Goal: Task Accomplishment & Management: Manage account settings

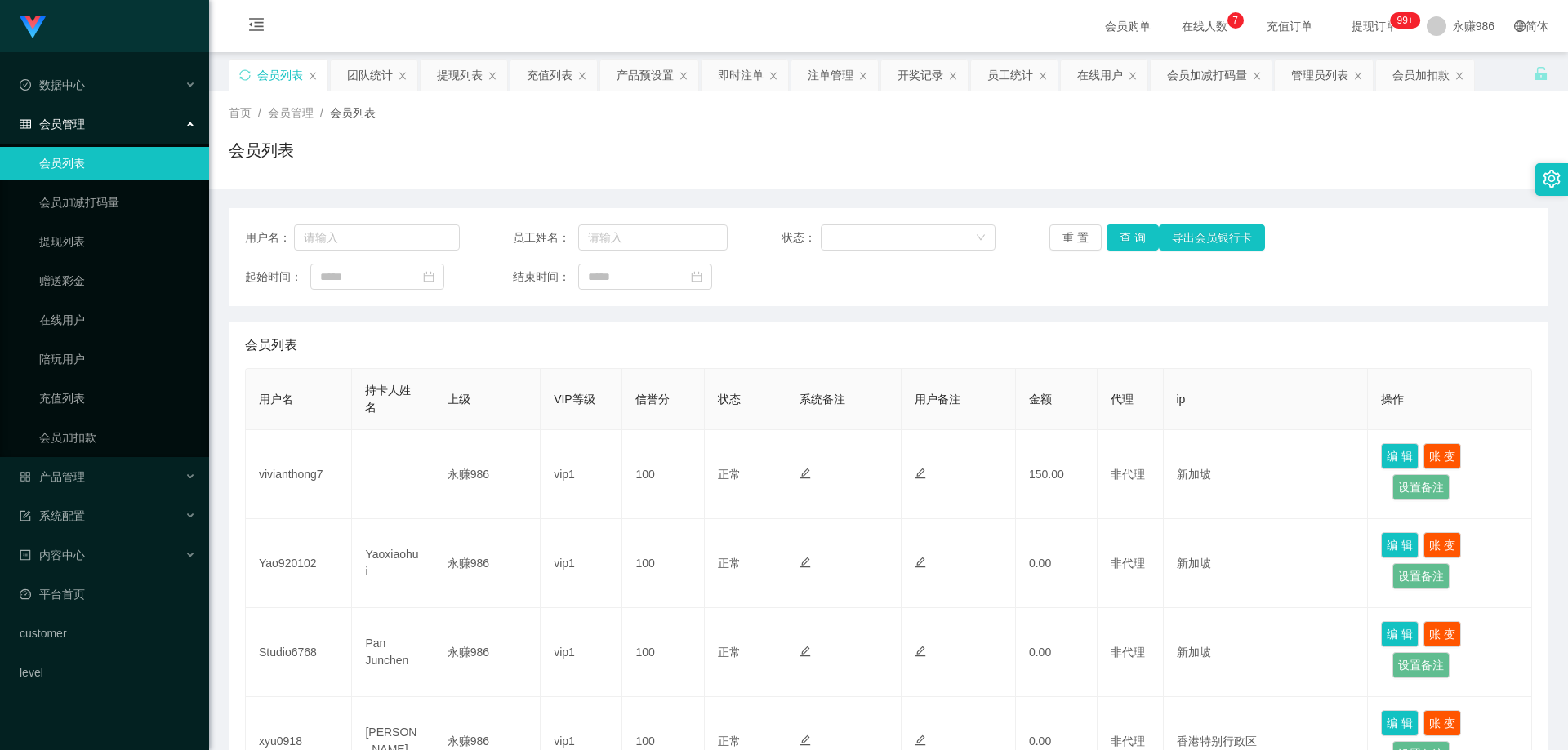
scroll to position [163, 0]
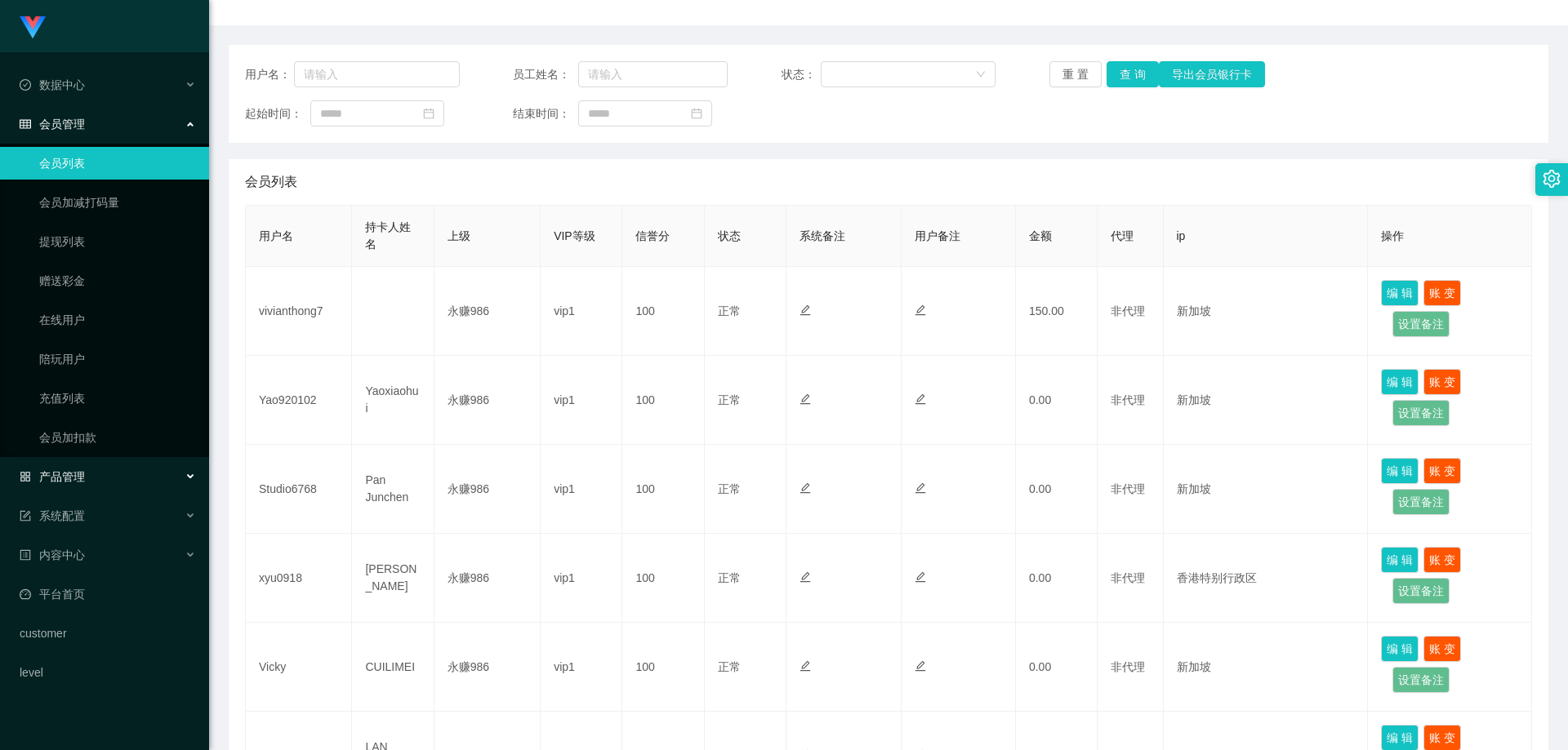
click at [93, 463] on div "产品管理" at bounding box center [104, 476] width 209 height 32
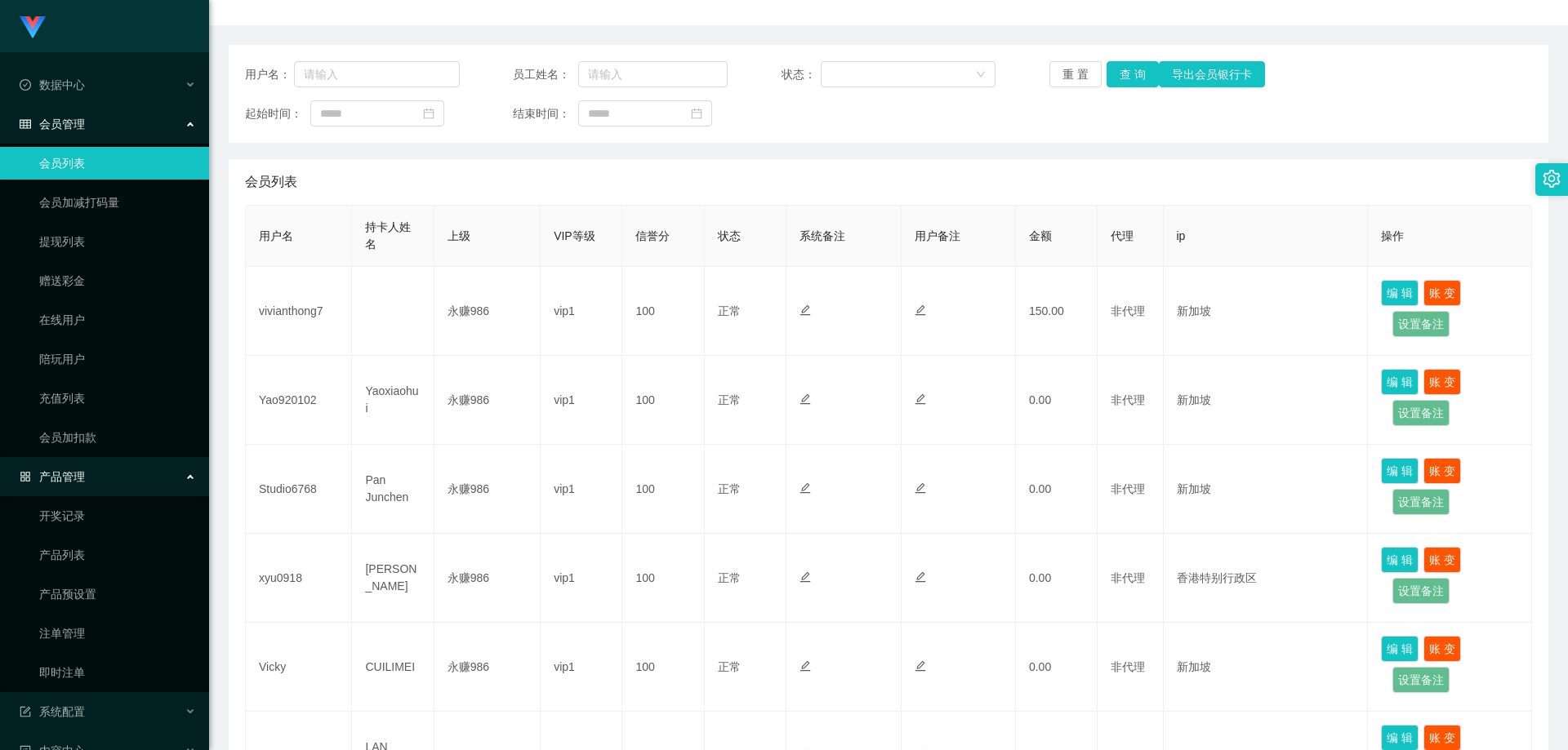
click at [113, 485] on div "产品管理" at bounding box center [104, 476] width 209 height 32
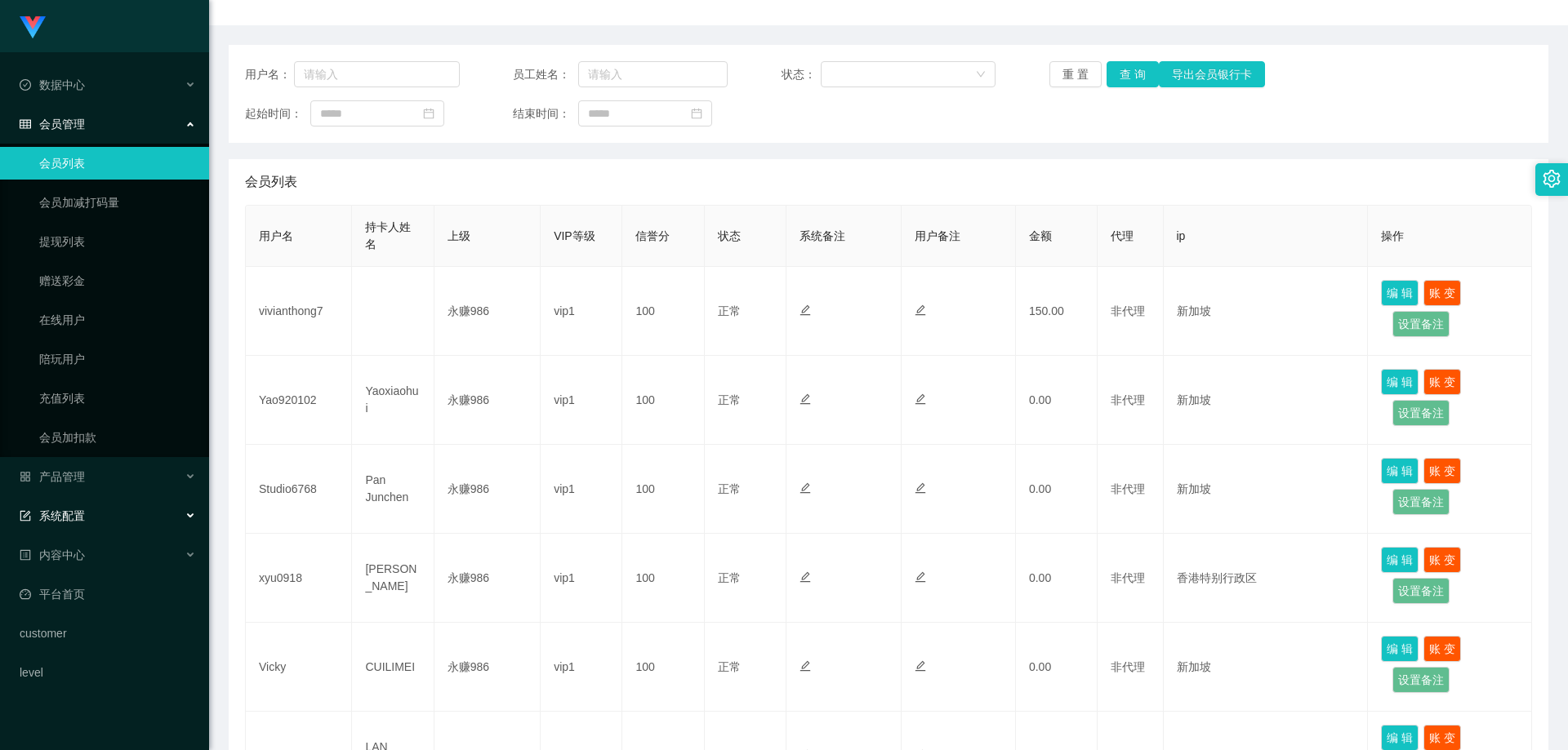
click at [102, 518] on div "系统配置" at bounding box center [104, 515] width 209 height 32
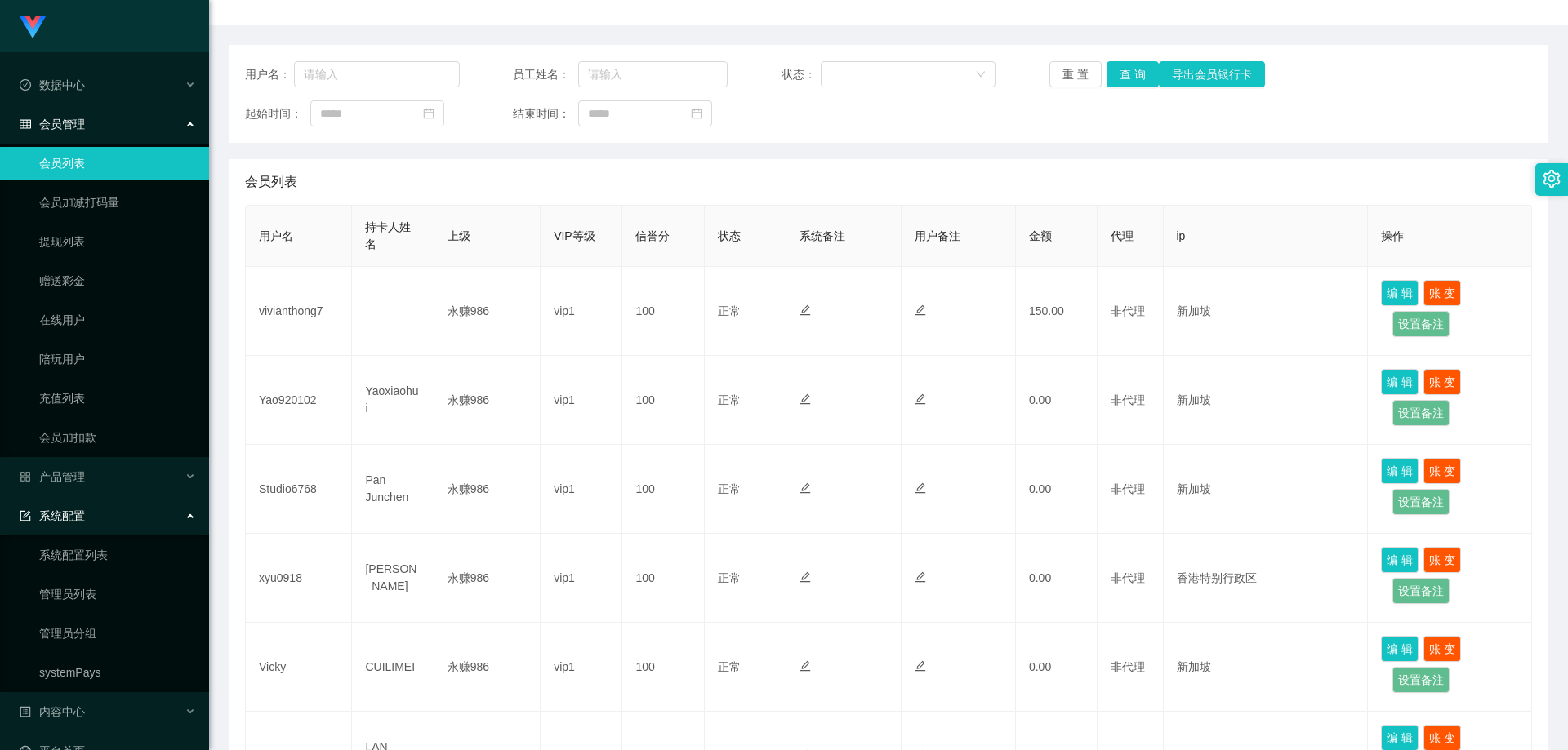
click at [128, 514] on div "系统配置" at bounding box center [104, 515] width 209 height 32
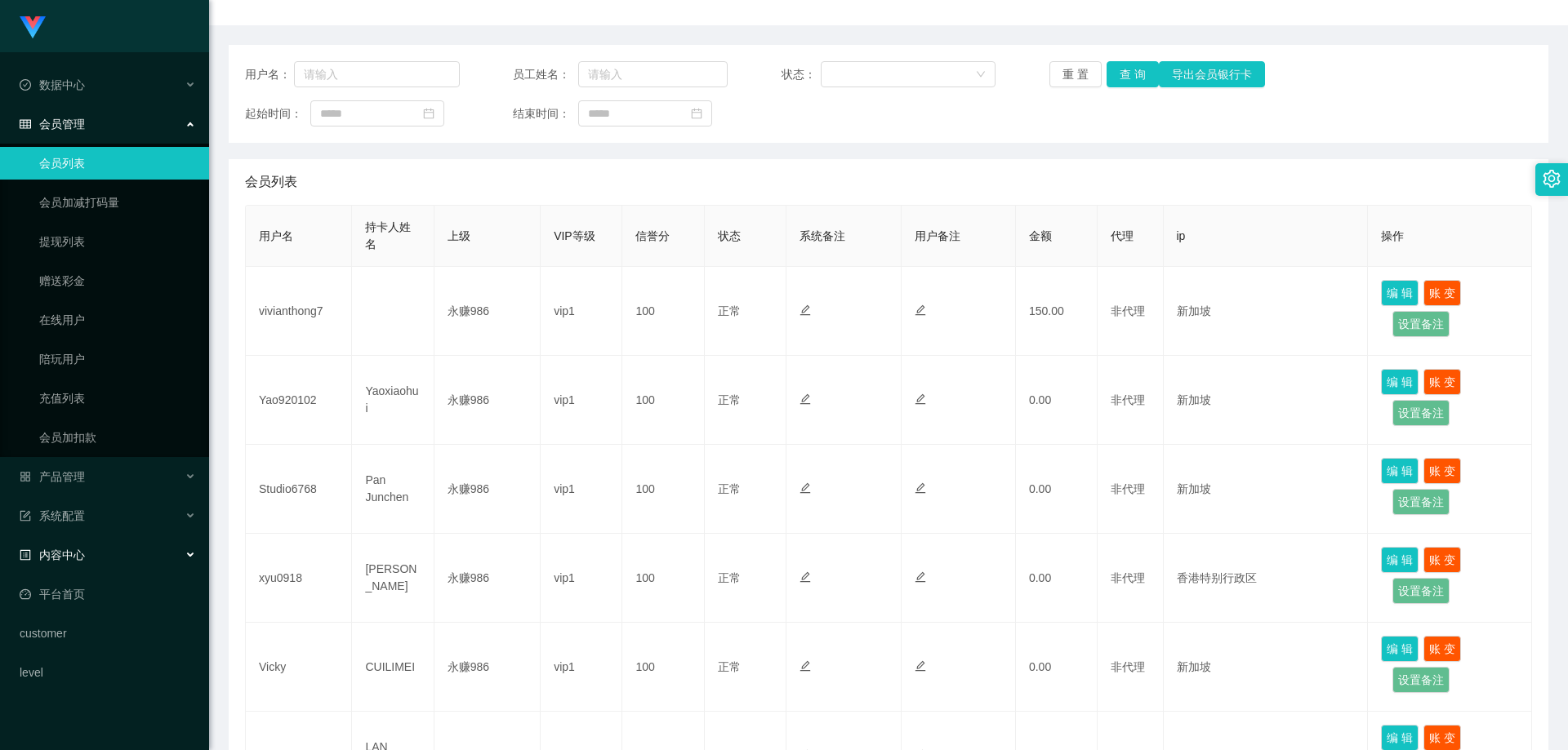
click at [95, 543] on div "内容中心" at bounding box center [104, 555] width 209 height 32
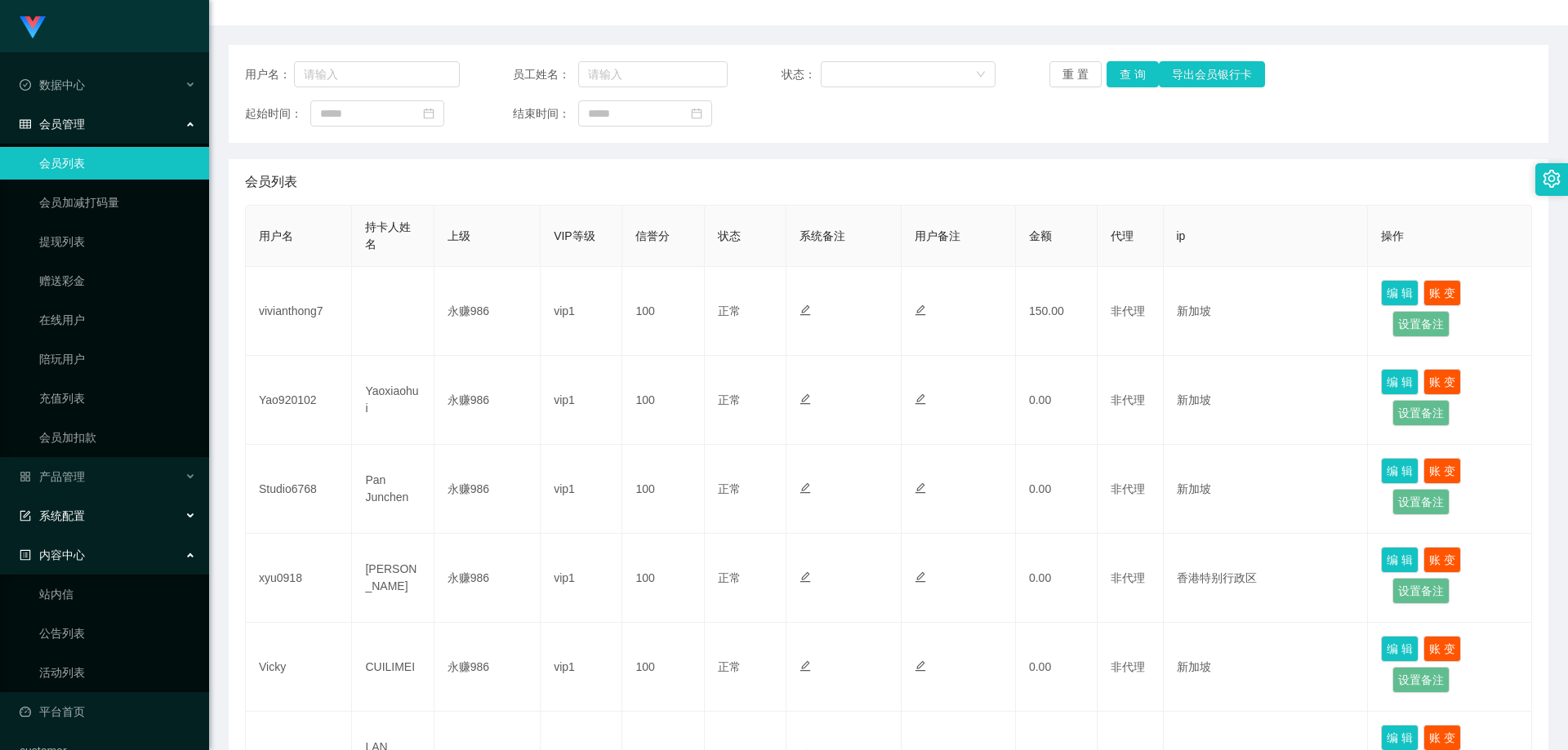
click at [107, 516] on div "系统配置" at bounding box center [104, 515] width 209 height 32
click at [173, 487] on div "产品管理" at bounding box center [104, 476] width 209 height 32
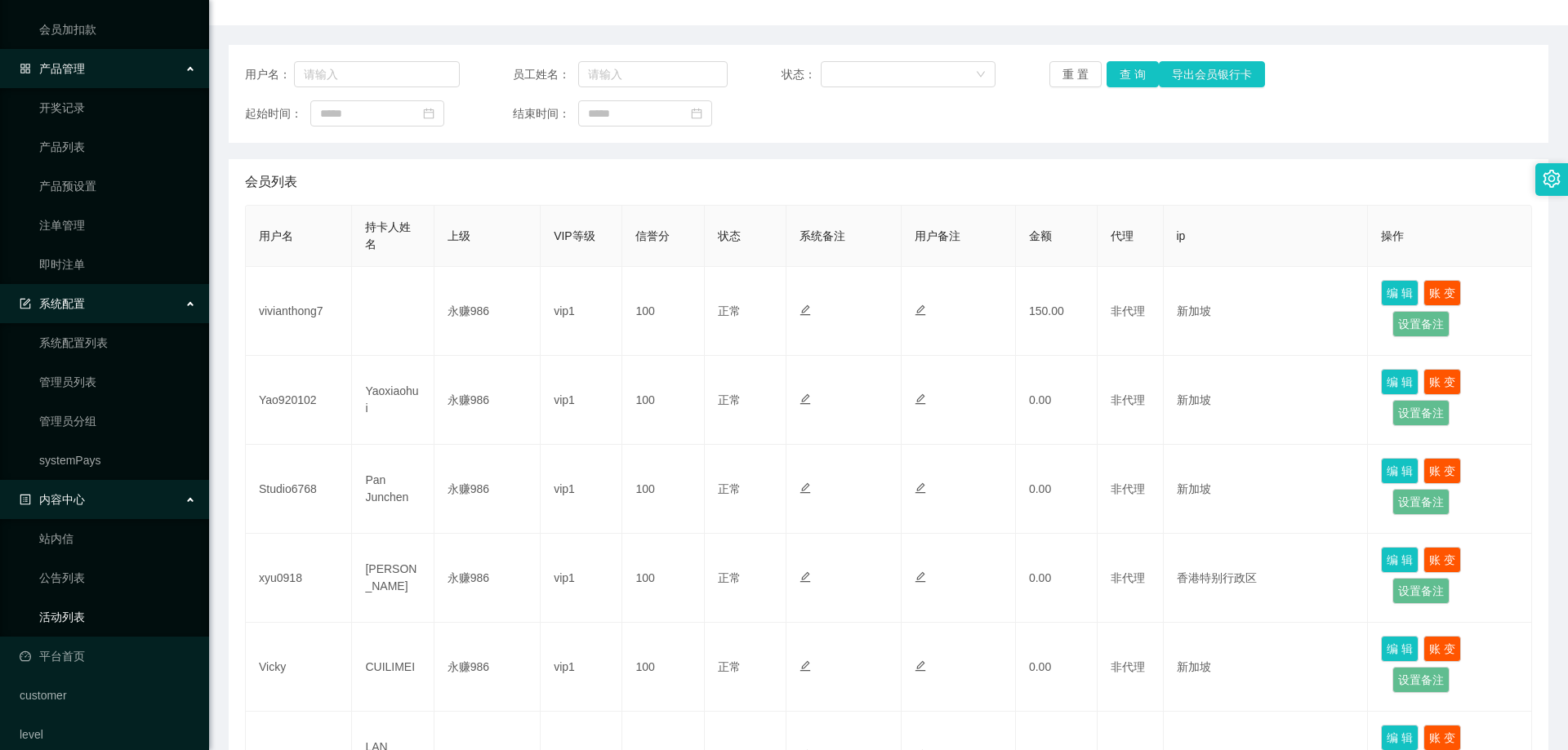
scroll to position [425, 0]
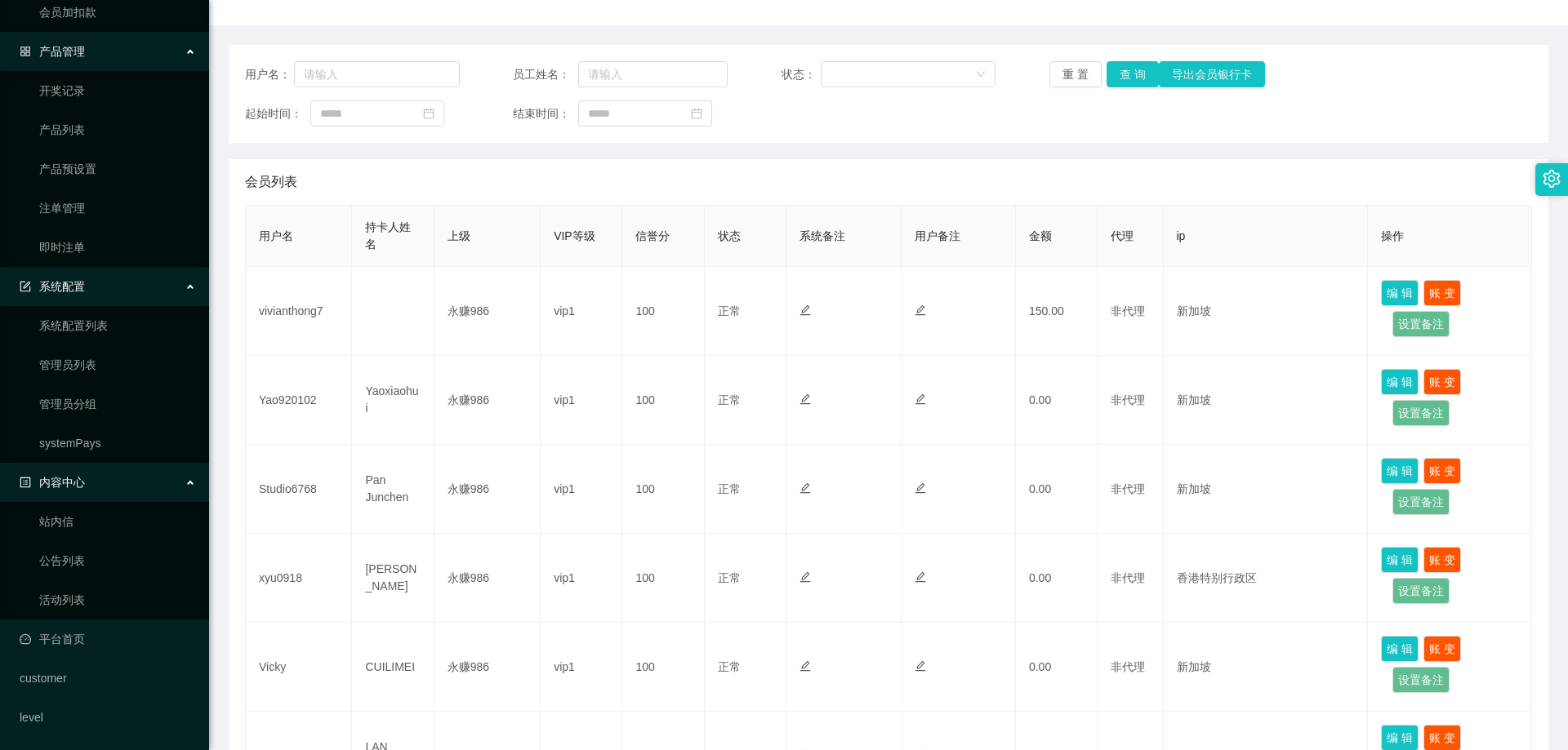
click at [120, 50] on div "产品管理" at bounding box center [104, 51] width 209 height 32
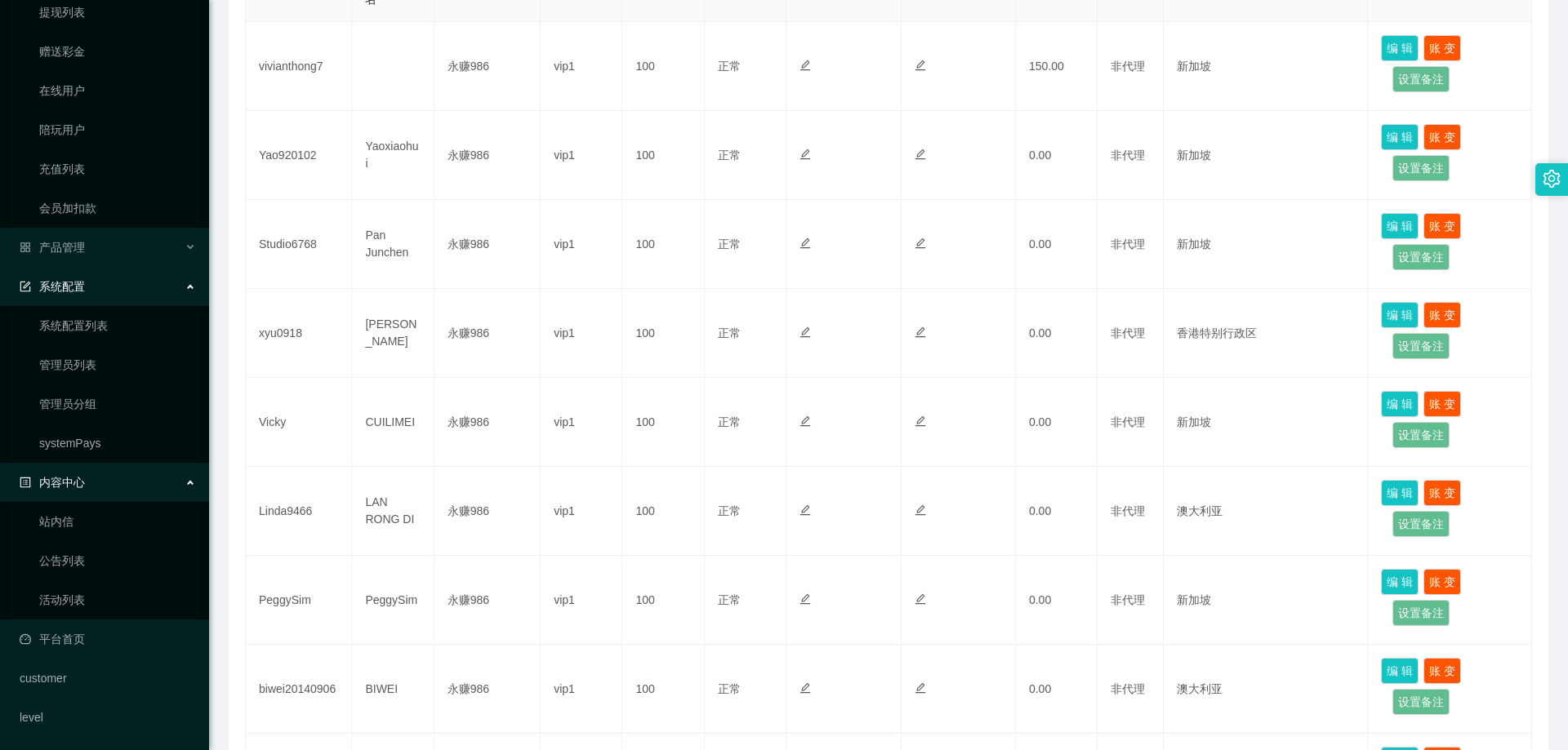
scroll to position [698, 0]
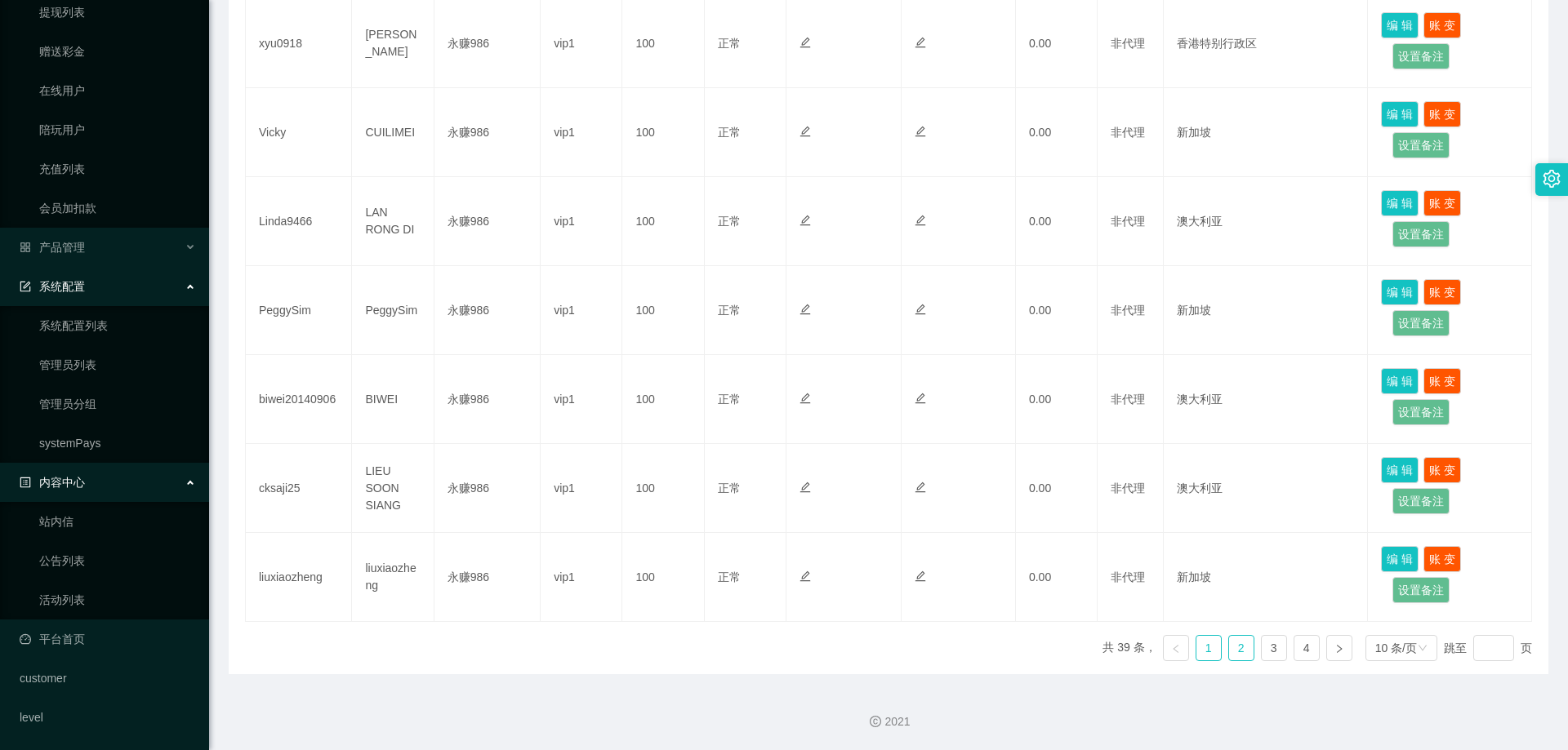
click at [1229, 652] on link "2" at bounding box center [1241, 648] width 25 height 25
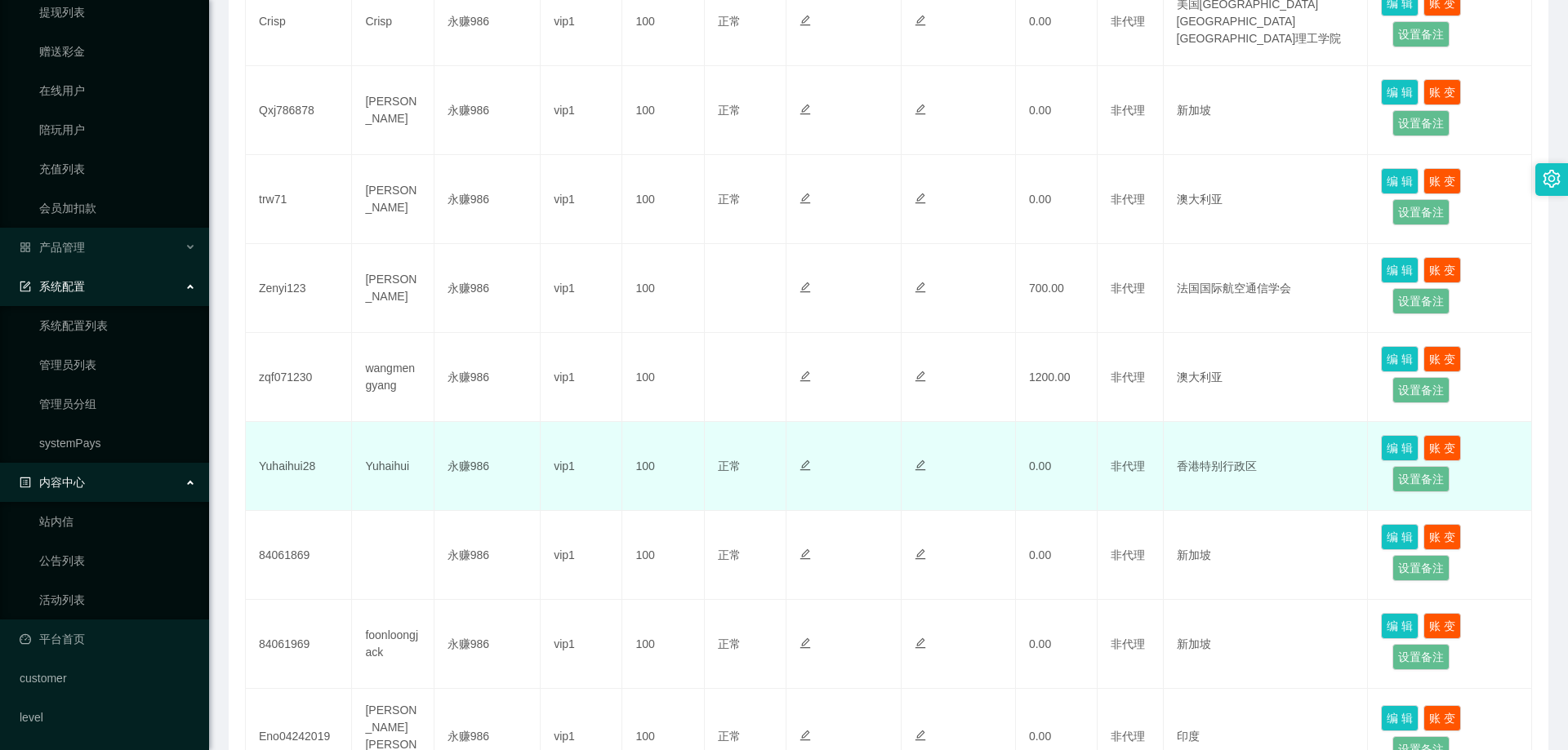
scroll to position [371, 0]
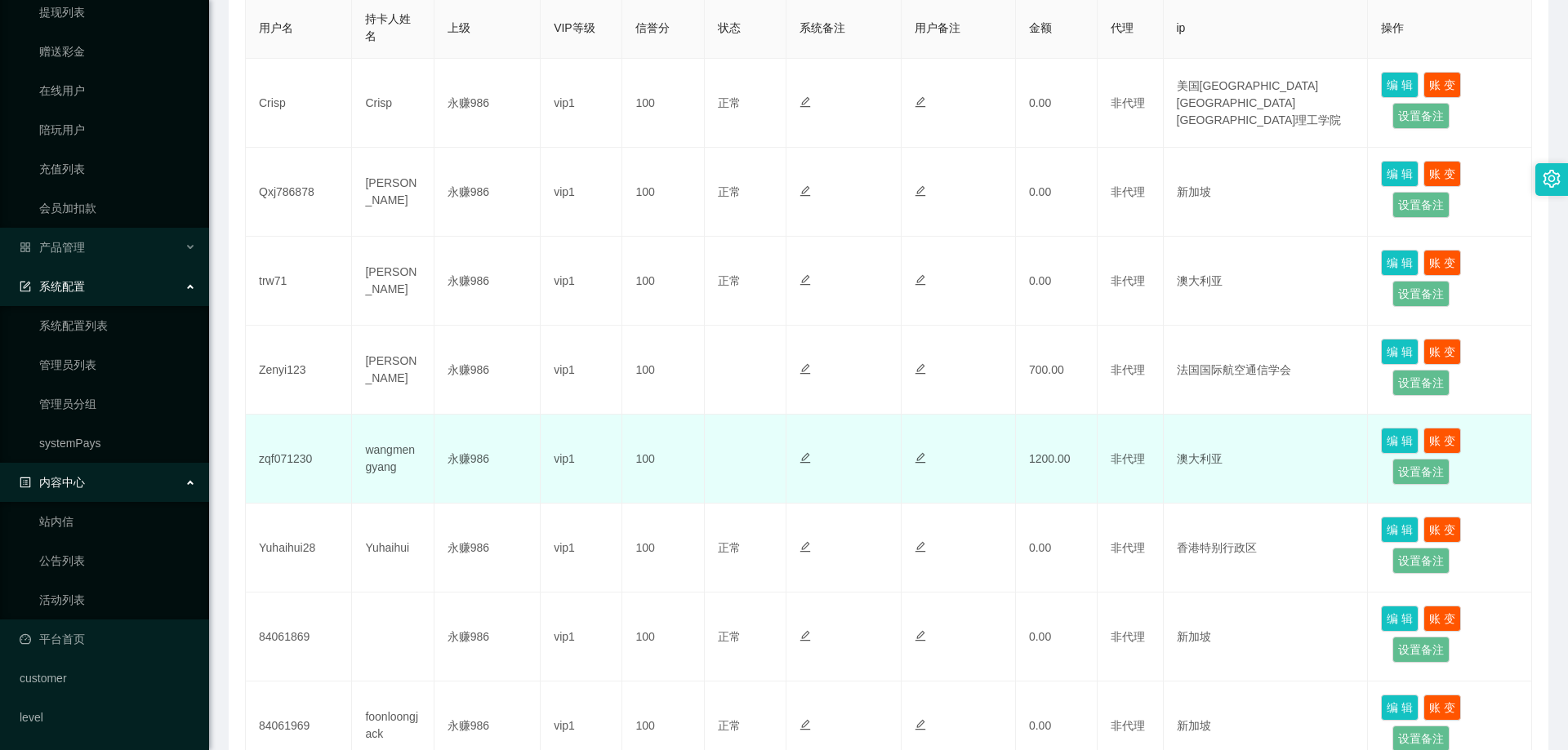
click at [279, 463] on td "zqf071230" at bounding box center [298, 458] width 106 height 89
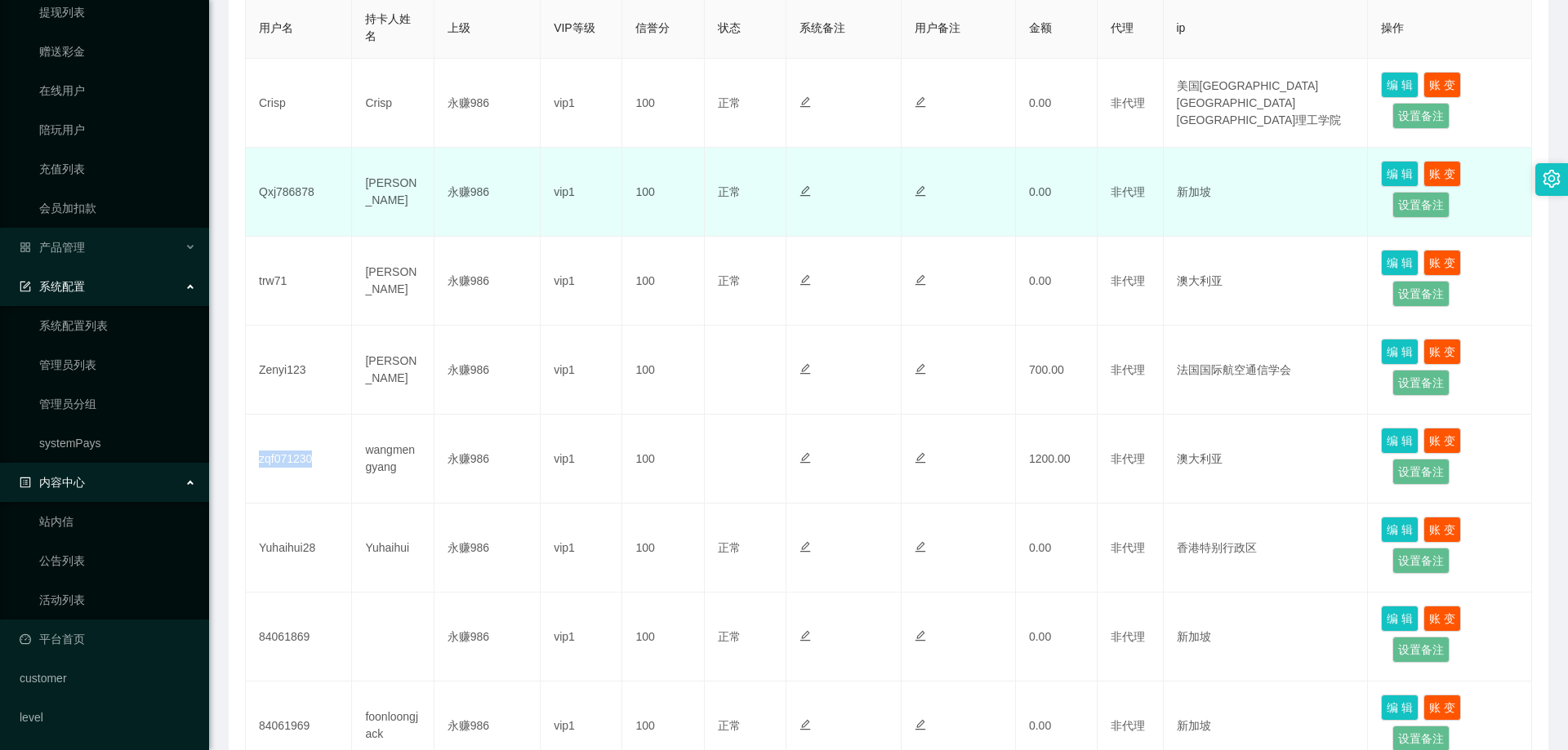
copy td "zqf071230"
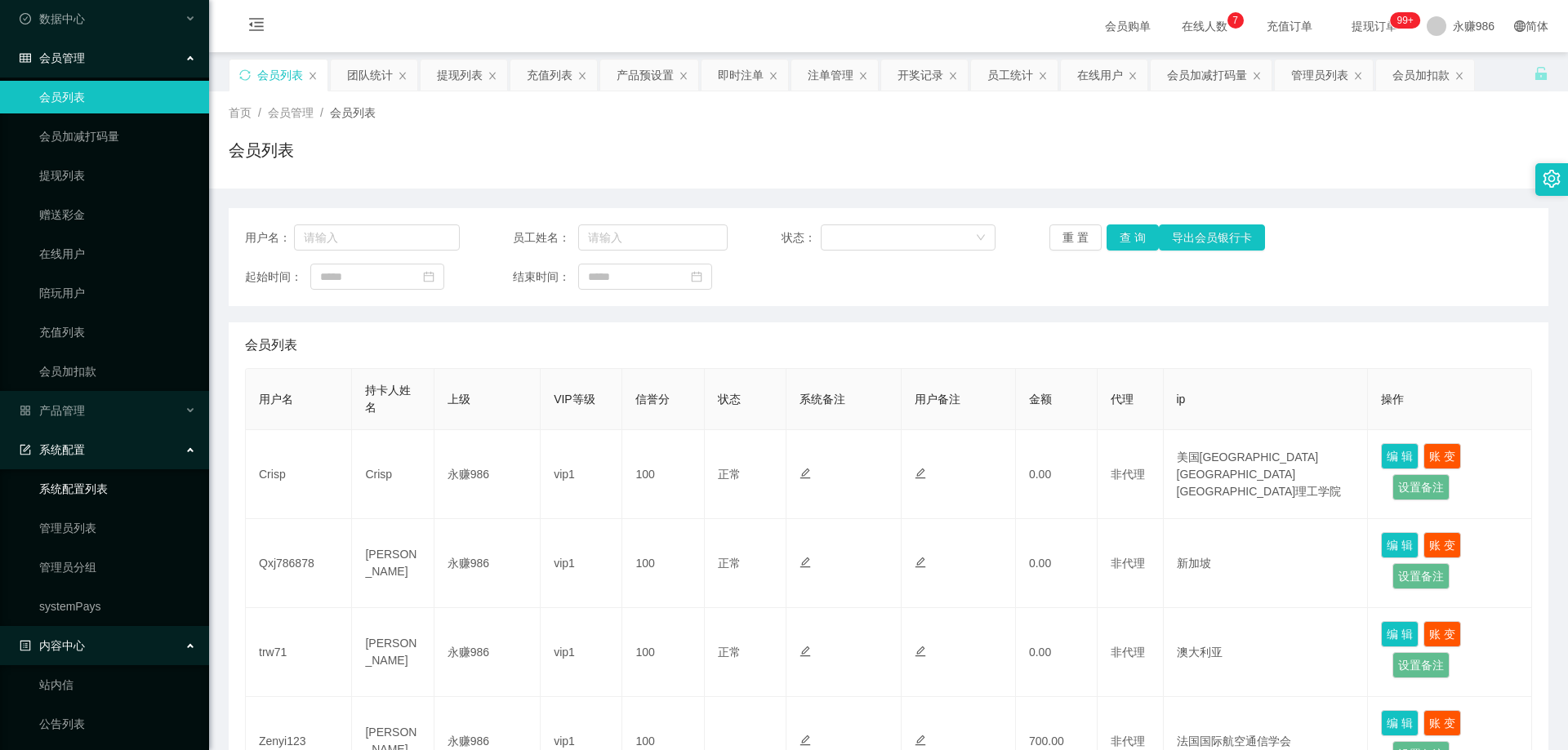
scroll to position [0, 0]
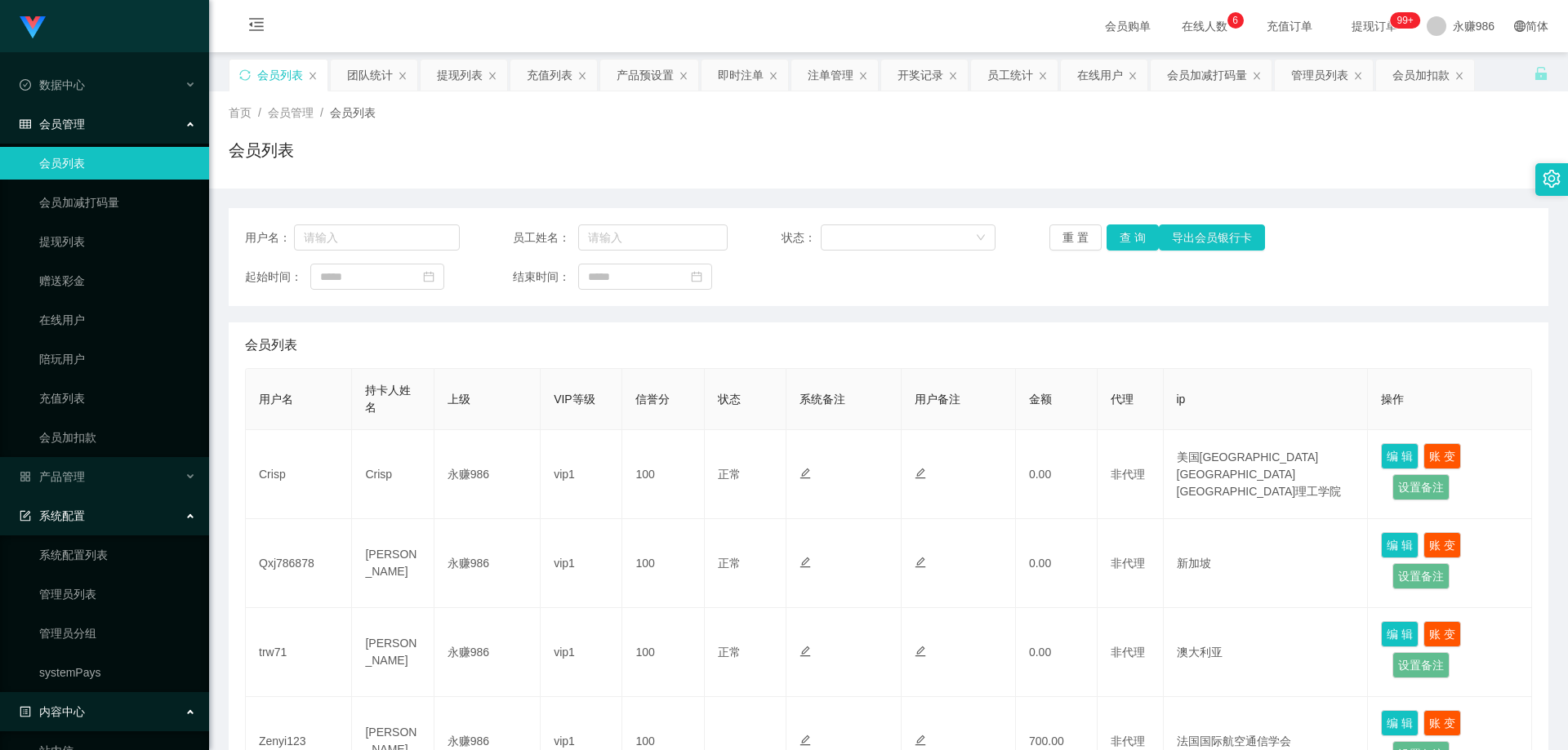
click at [1183, 29] on span "在线人数 0 1 2 3 4 5 6 7 8 9 0 1 2 3 4 5 6 7 8 9 0 1 2 3 4 5 6 7 8 9" at bounding box center [1204, 27] width 62 height 12
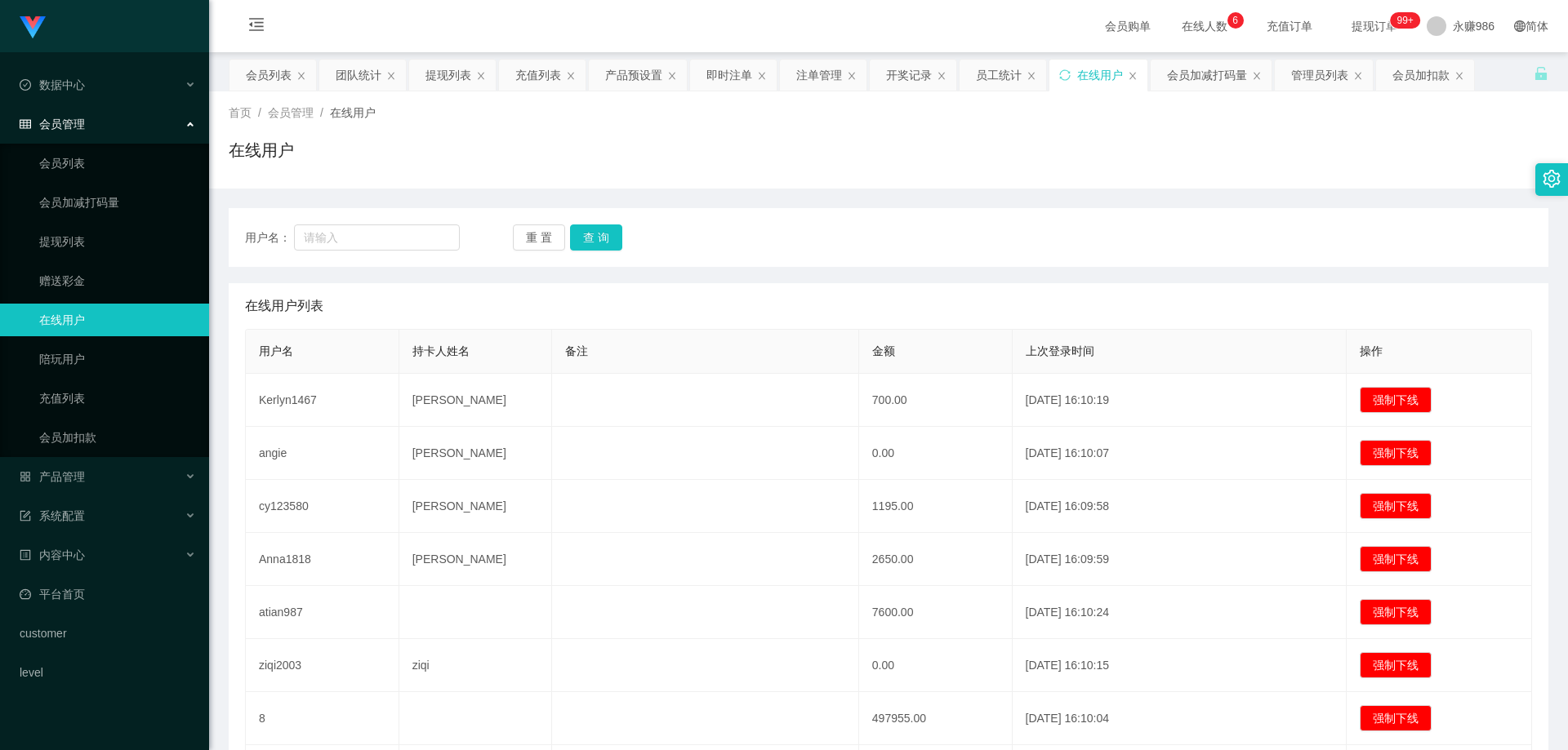
click at [1094, 31] on span "会员购单" at bounding box center [1128, 26] width 69 height 52
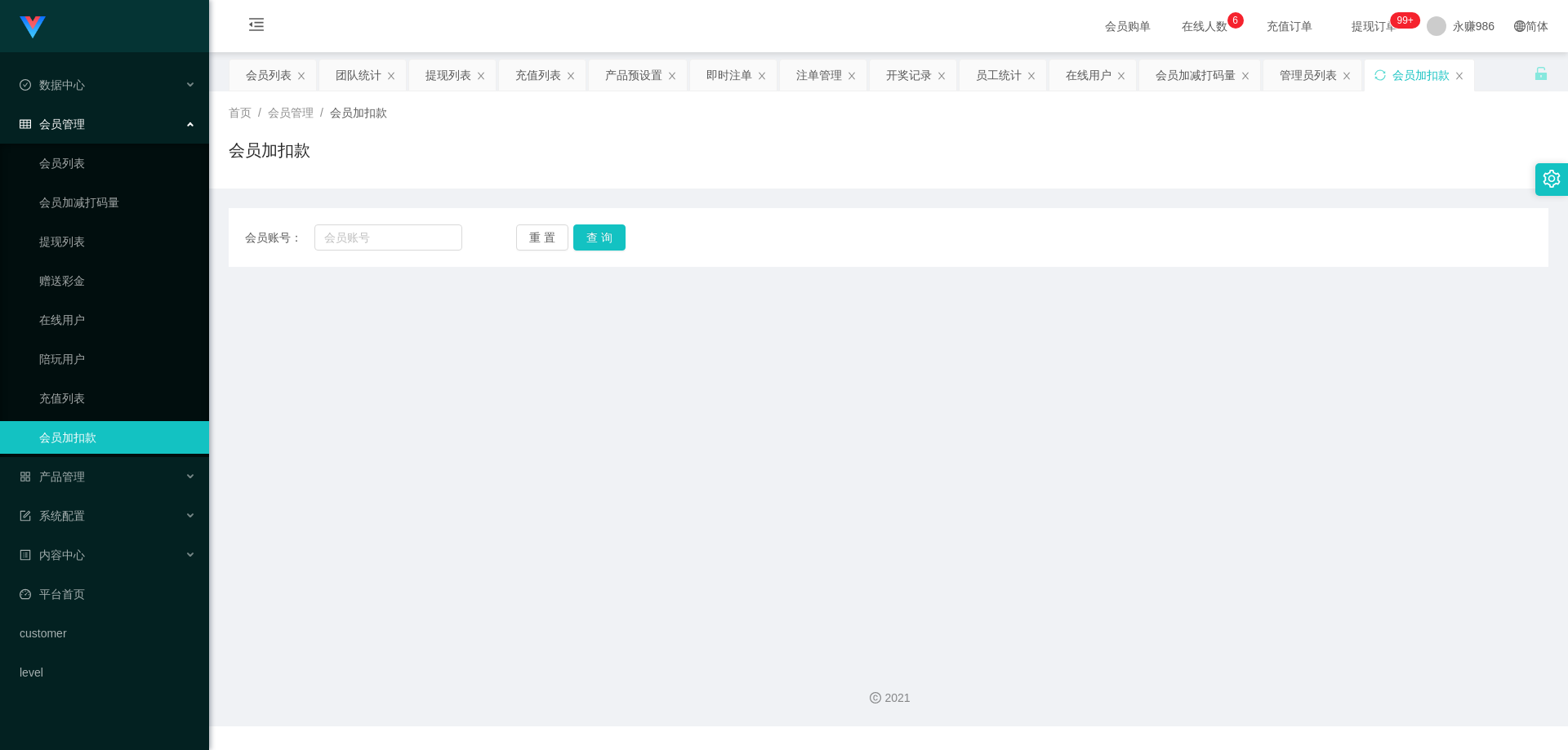
click at [1173, 27] on span "在线人数 0 1 2 3 4 5 6 7 8 9 0 1 2 3 4 5 6 7 8 9 0 1 2 3 4 5 6 7 8 9" at bounding box center [1204, 27] width 62 height 12
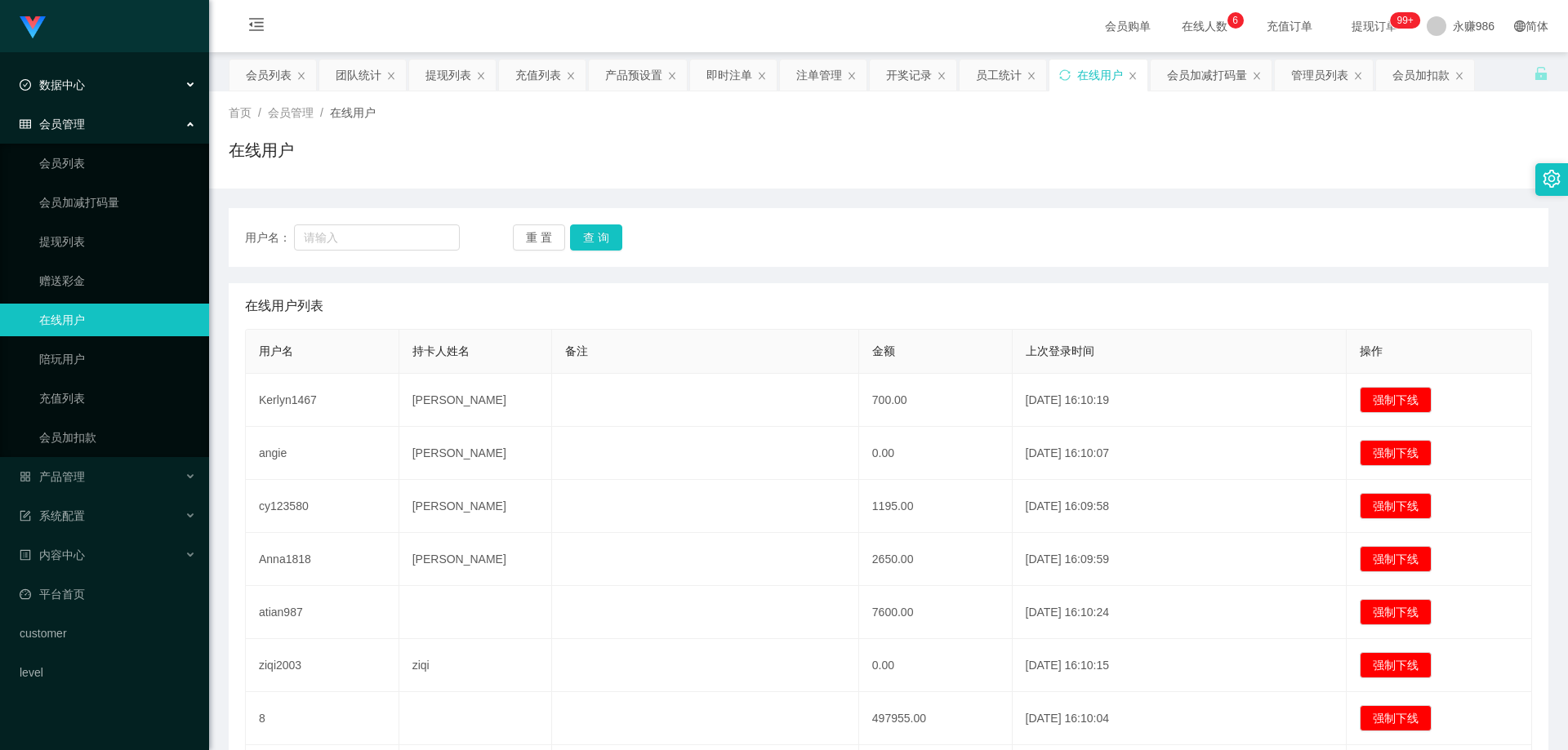
click at [86, 88] on div "数据中心" at bounding box center [104, 84] width 209 height 32
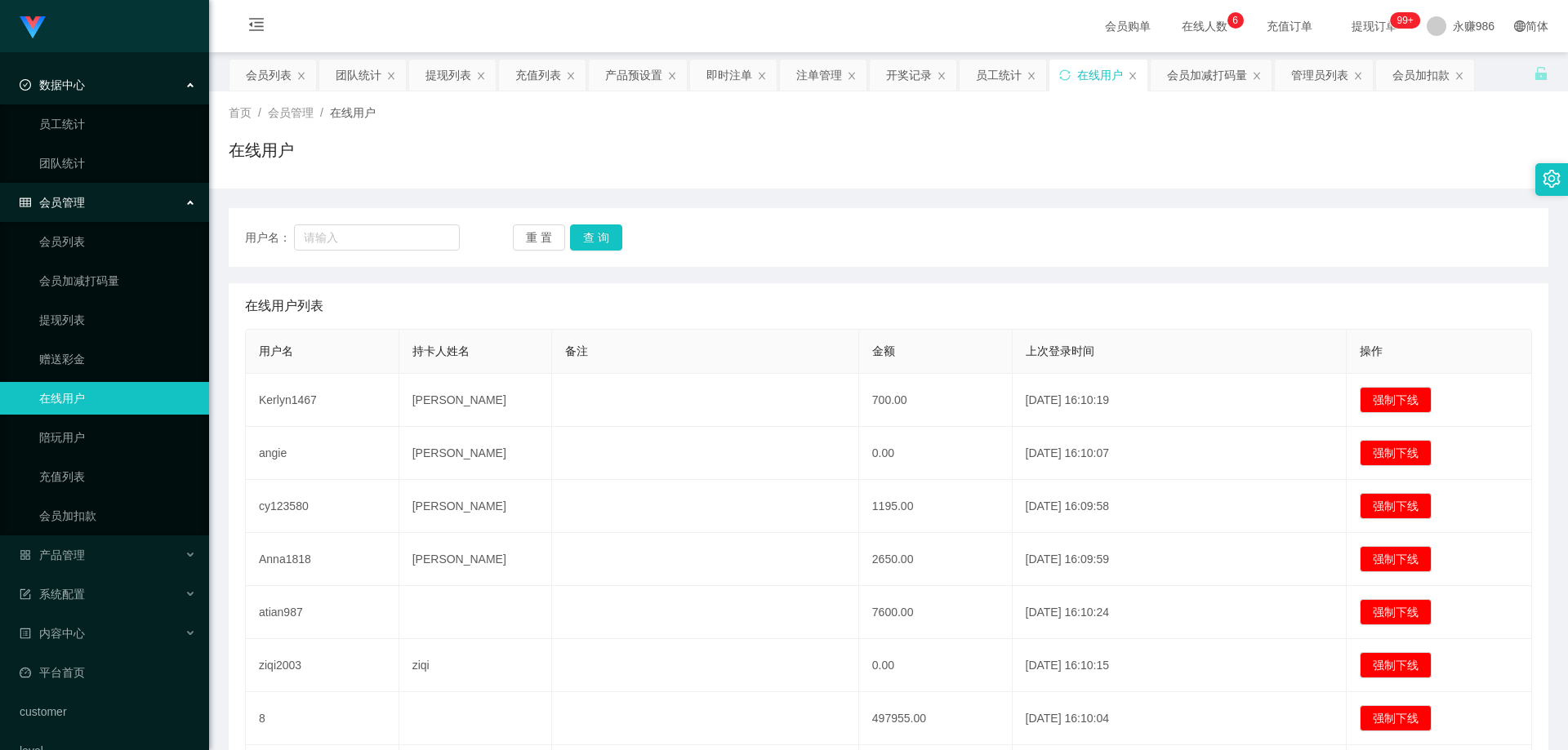
click at [86, 88] on div "数据中心" at bounding box center [104, 84] width 209 height 32
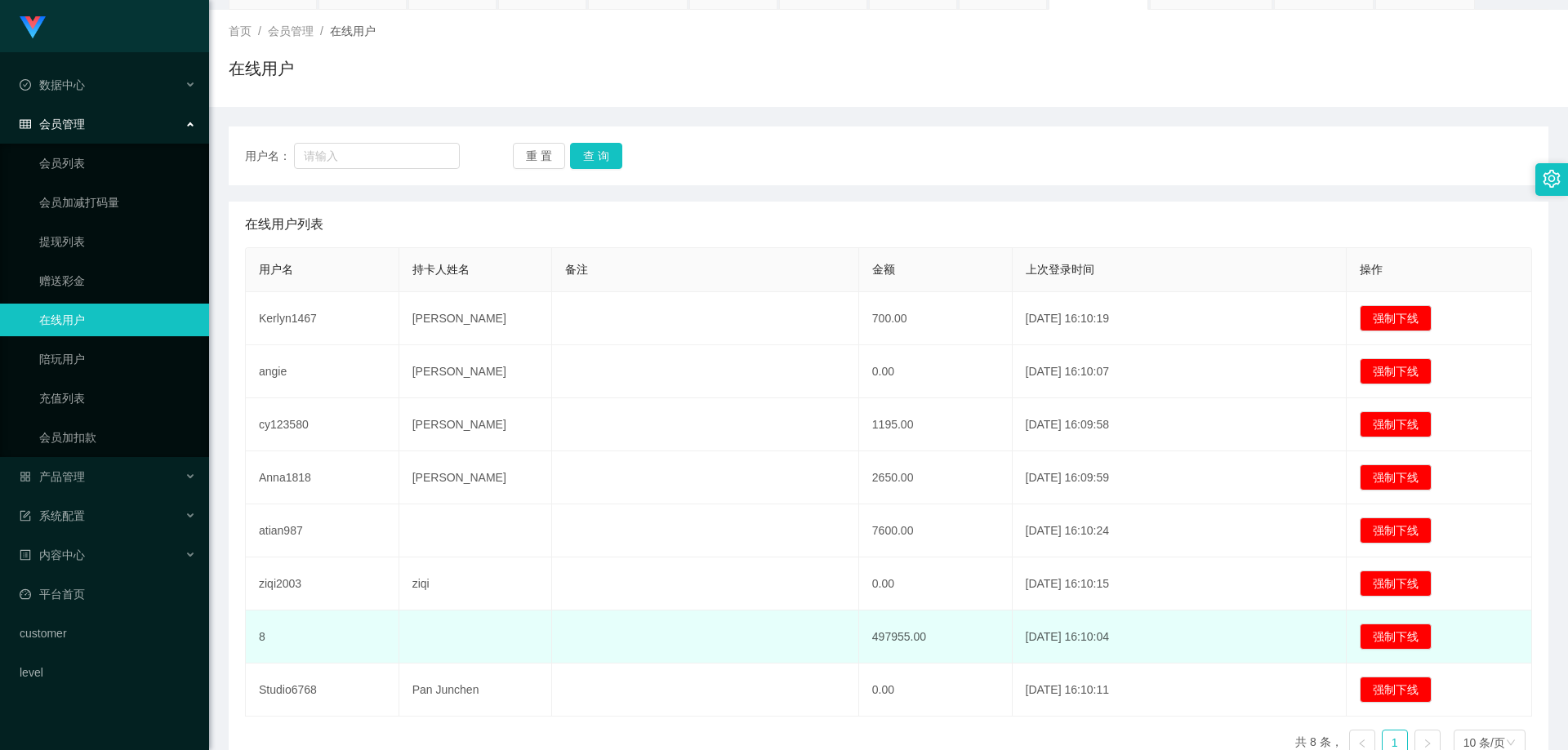
scroll to position [177, 0]
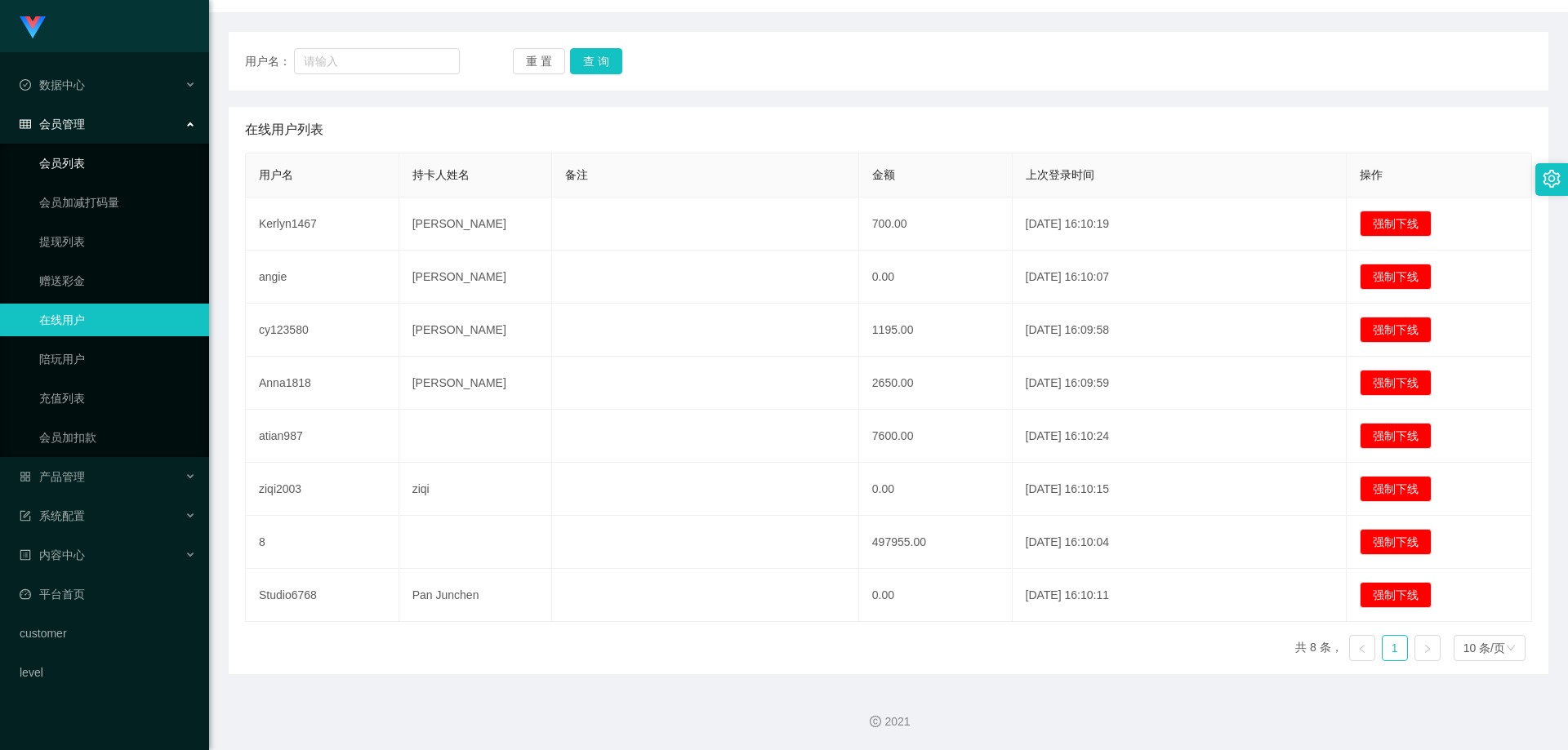
click at [92, 158] on link "会员列表" at bounding box center [118, 163] width 157 height 32
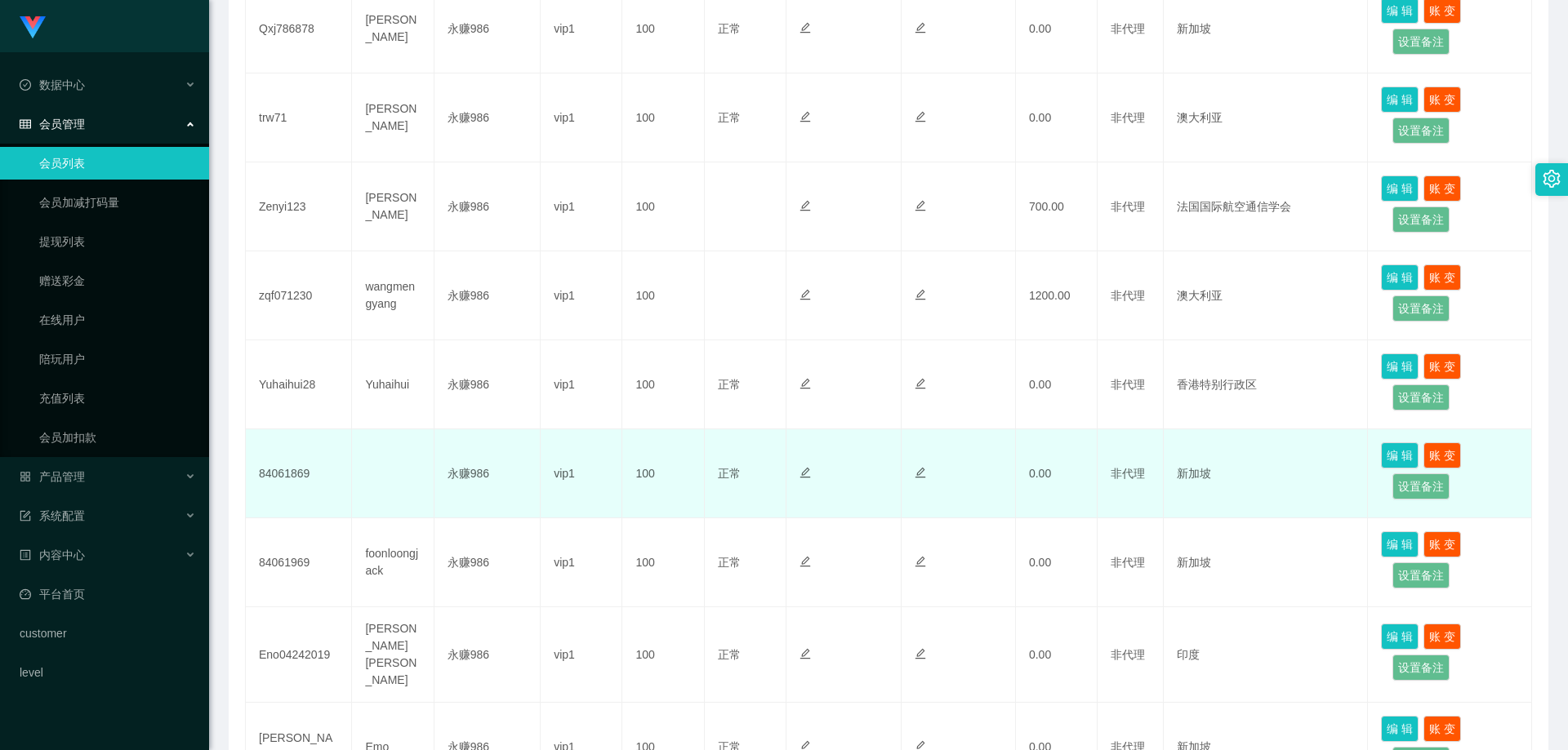
scroll to position [290, 0]
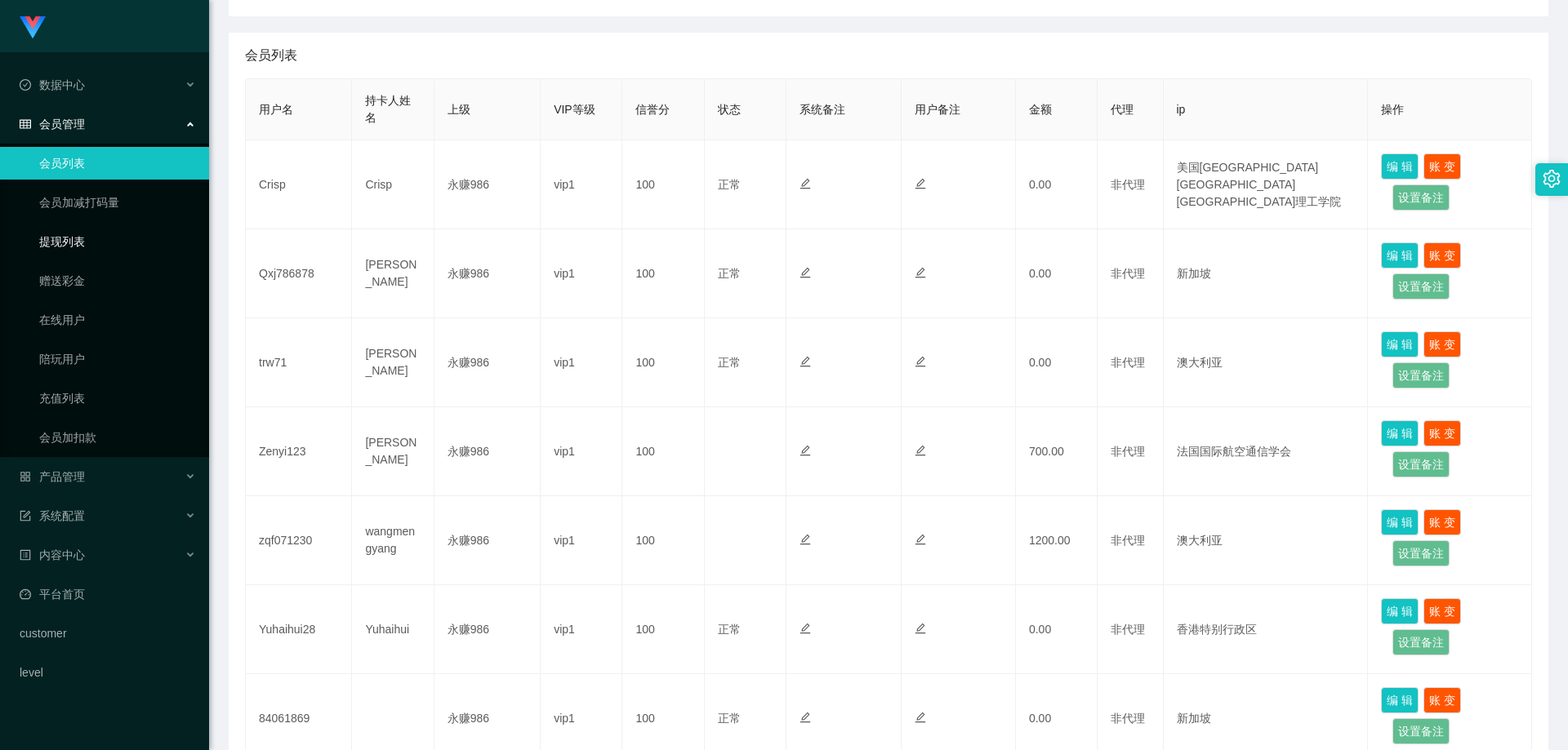
click at [84, 245] on link "提现列表" at bounding box center [118, 241] width 157 height 32
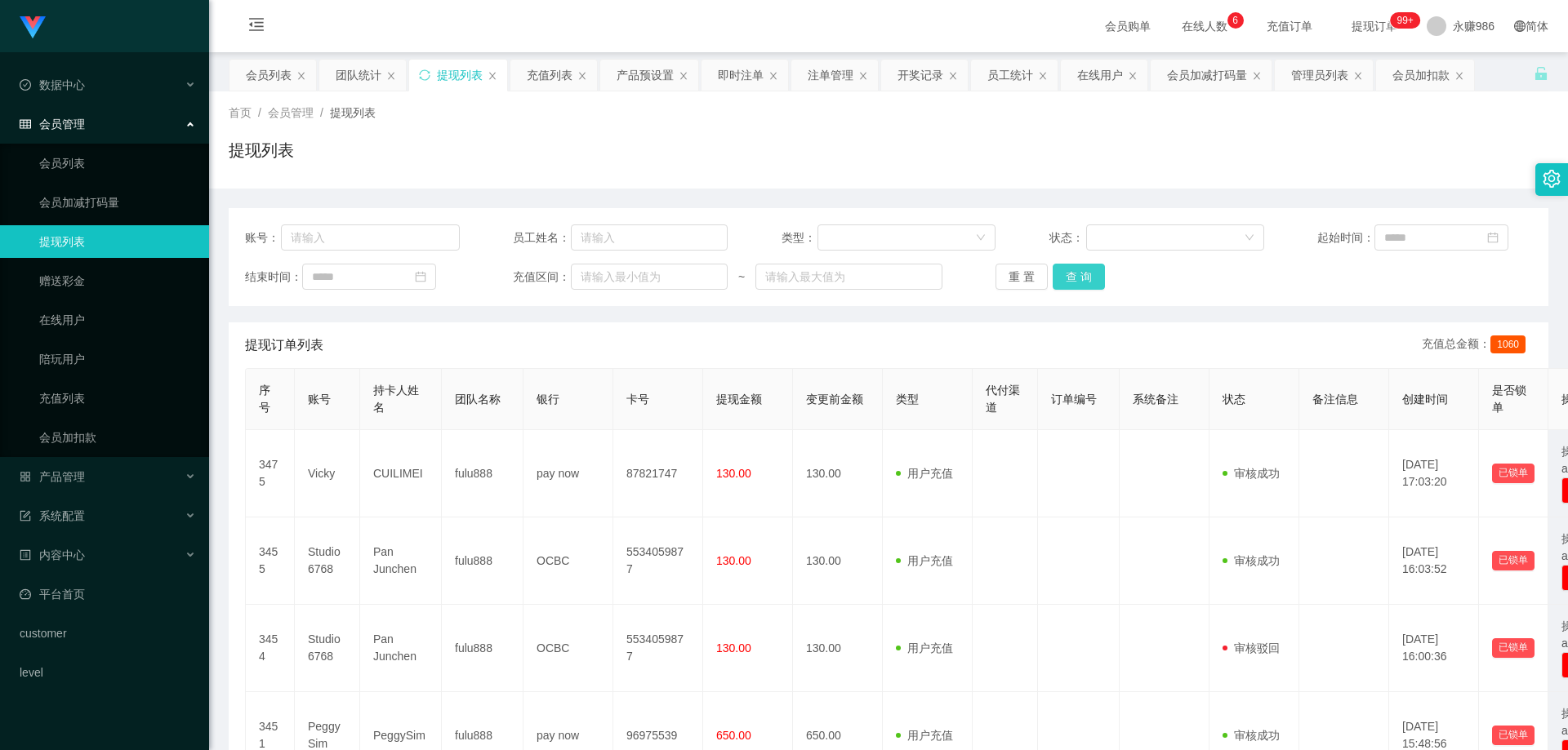
click at [1056, 278] on button "查 询" at bounding box center [1078, 277] width 52 height 27
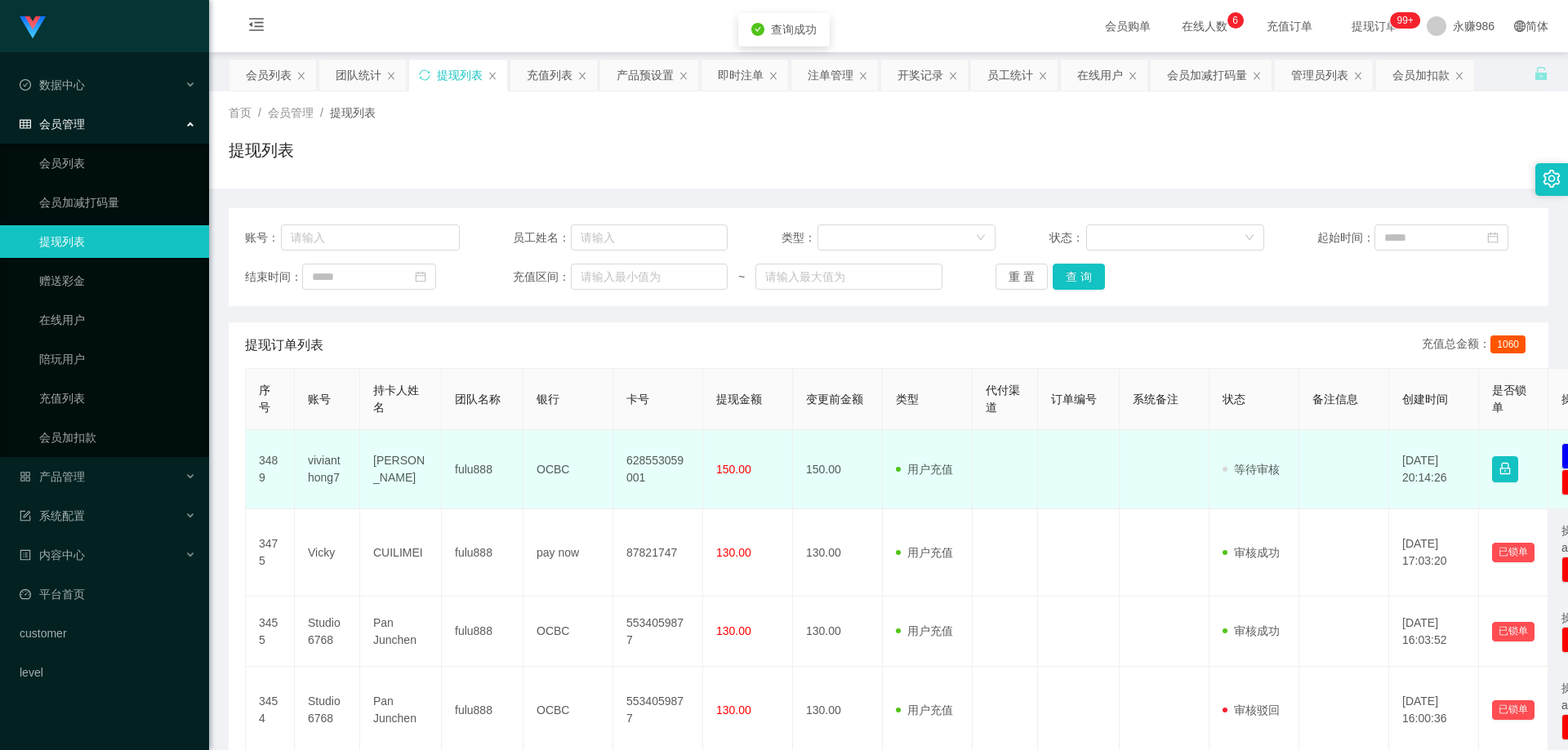
click at [483, 474] on td "fulu888" at bounding box center [482, 469] width 81 height 80
click at [334, 467] on td "vivianthong7" at bounding box center [327, 469] width 66 height 80
copy td "vivianthong7"
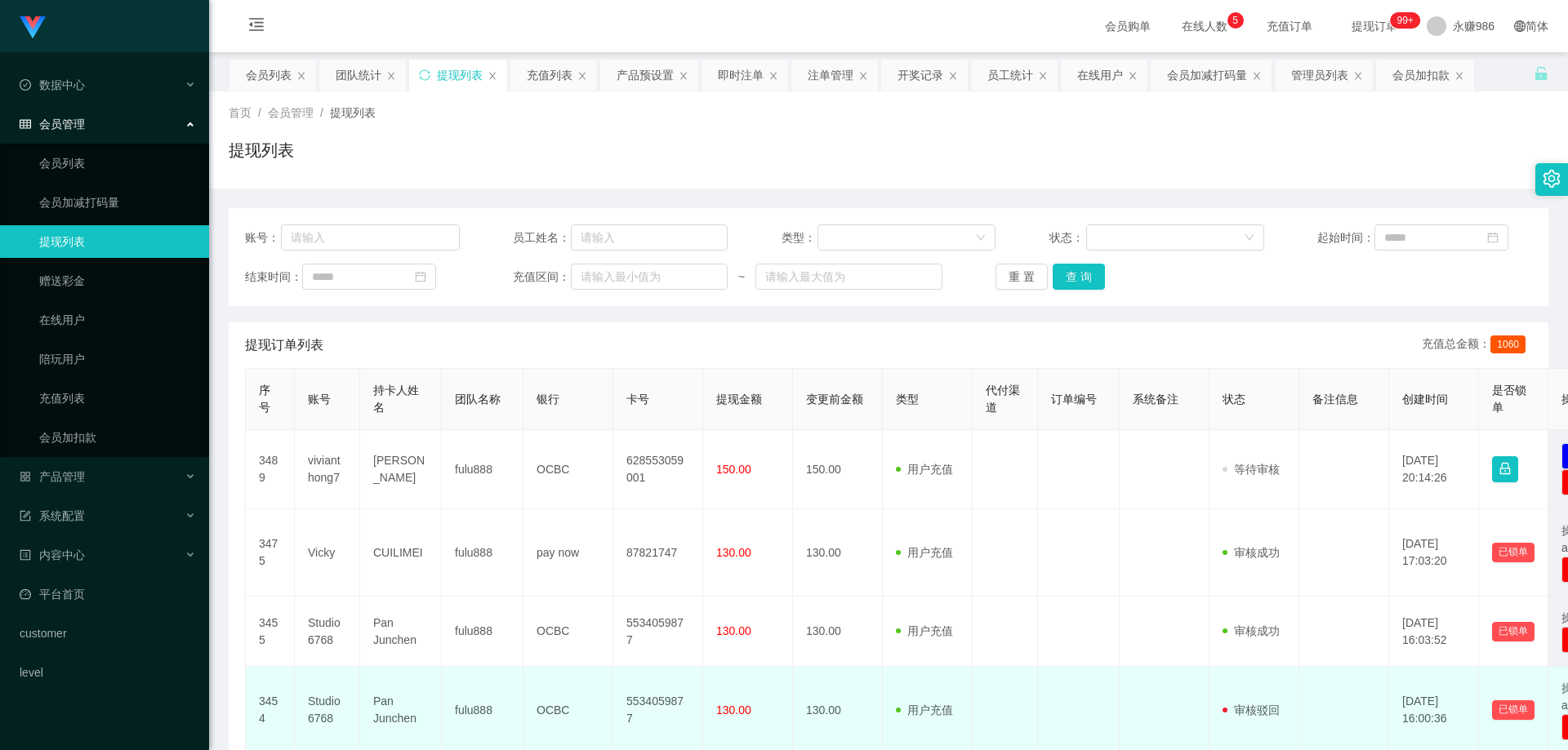
click at [1380, 676] on td at bounding box center [1343, 710] width 89 height 87
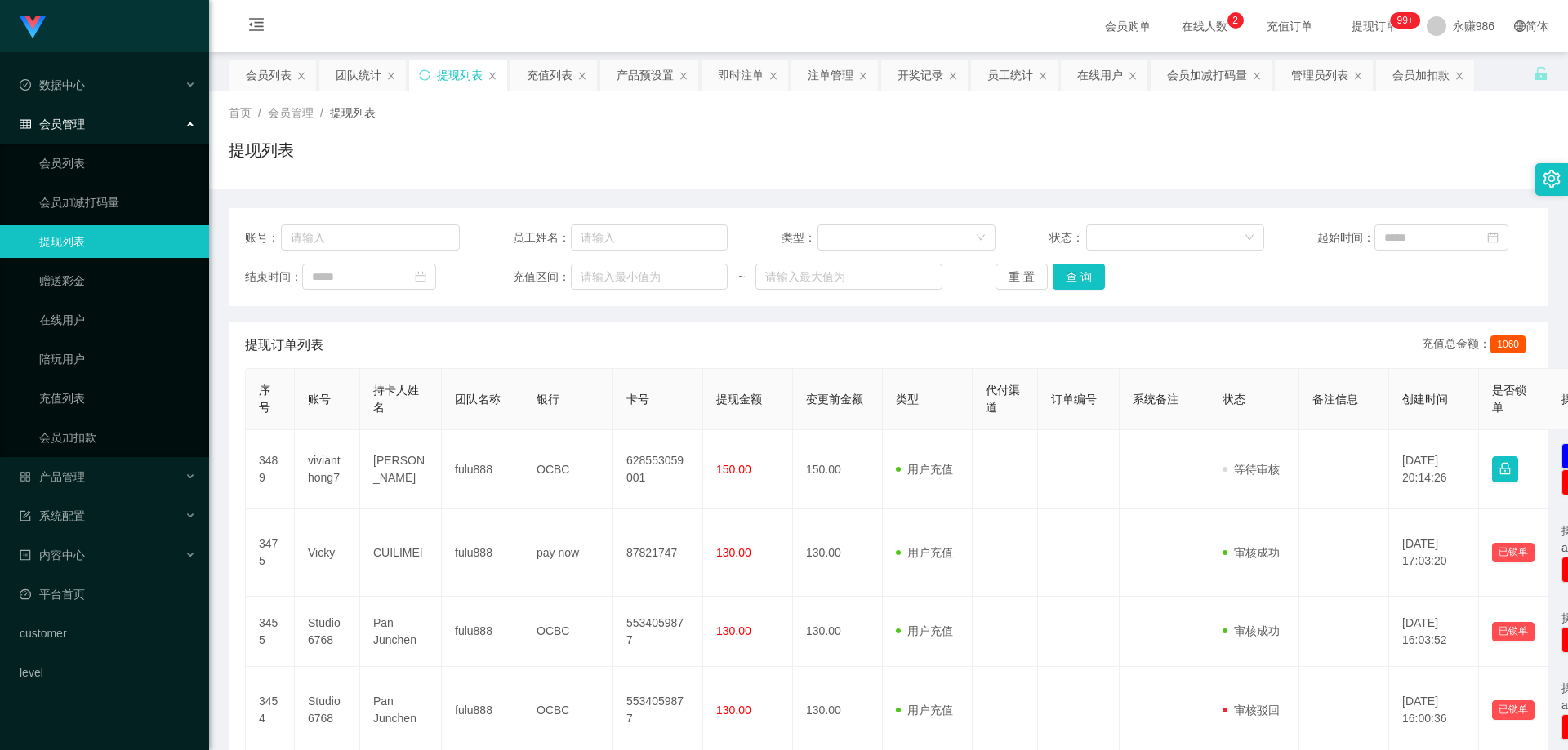
click at [1040, 204] on div "账号： 员工姓名： 类型： 状态： 起始时间： 结束时间： 充值区间： ~ 重 置 查 询 提现订单列表 充值总金额： 1060 序号 账号 持卡人姓名 团队…" at bounding box center [889, 759] width 1320 height 1142
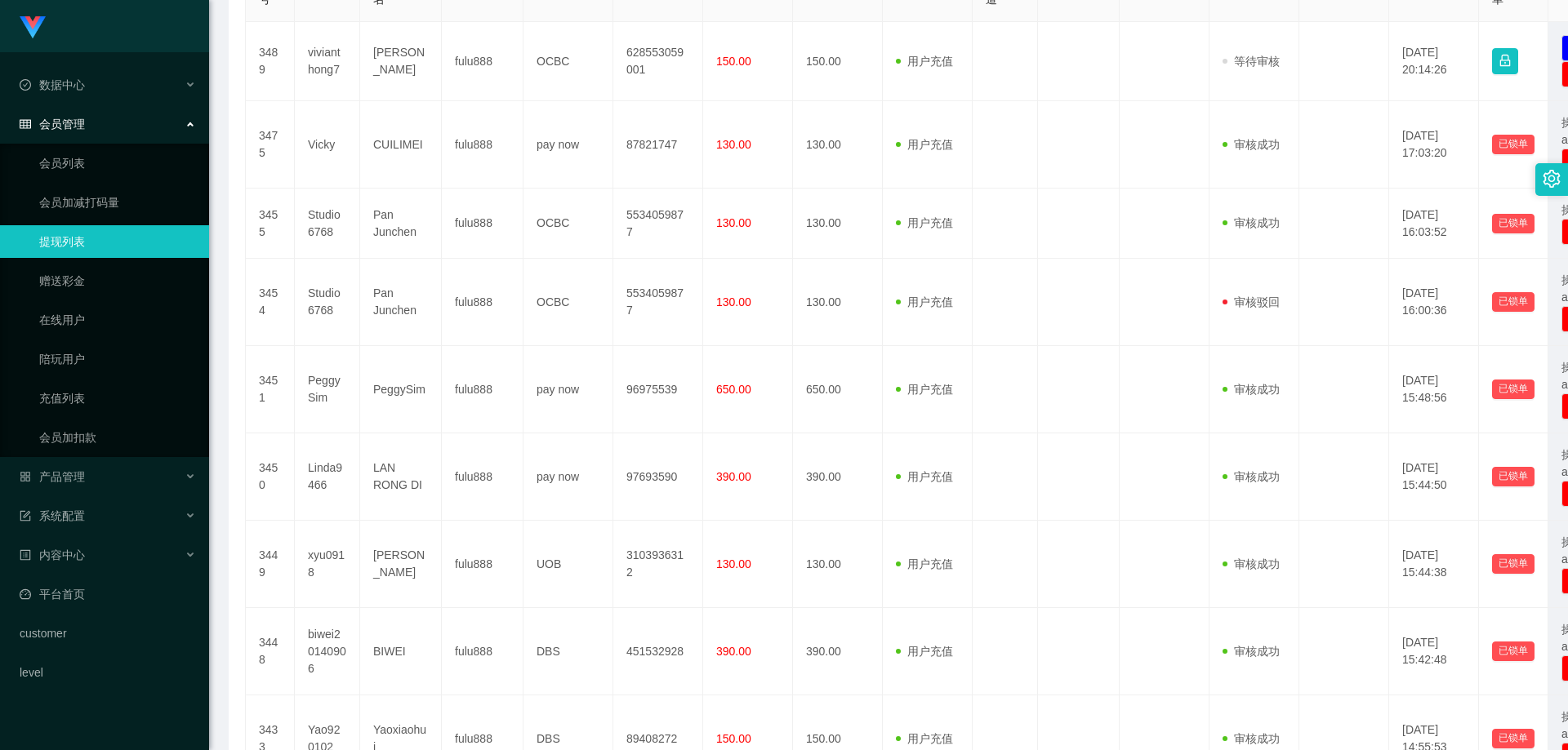
scroll to position [653, 0]
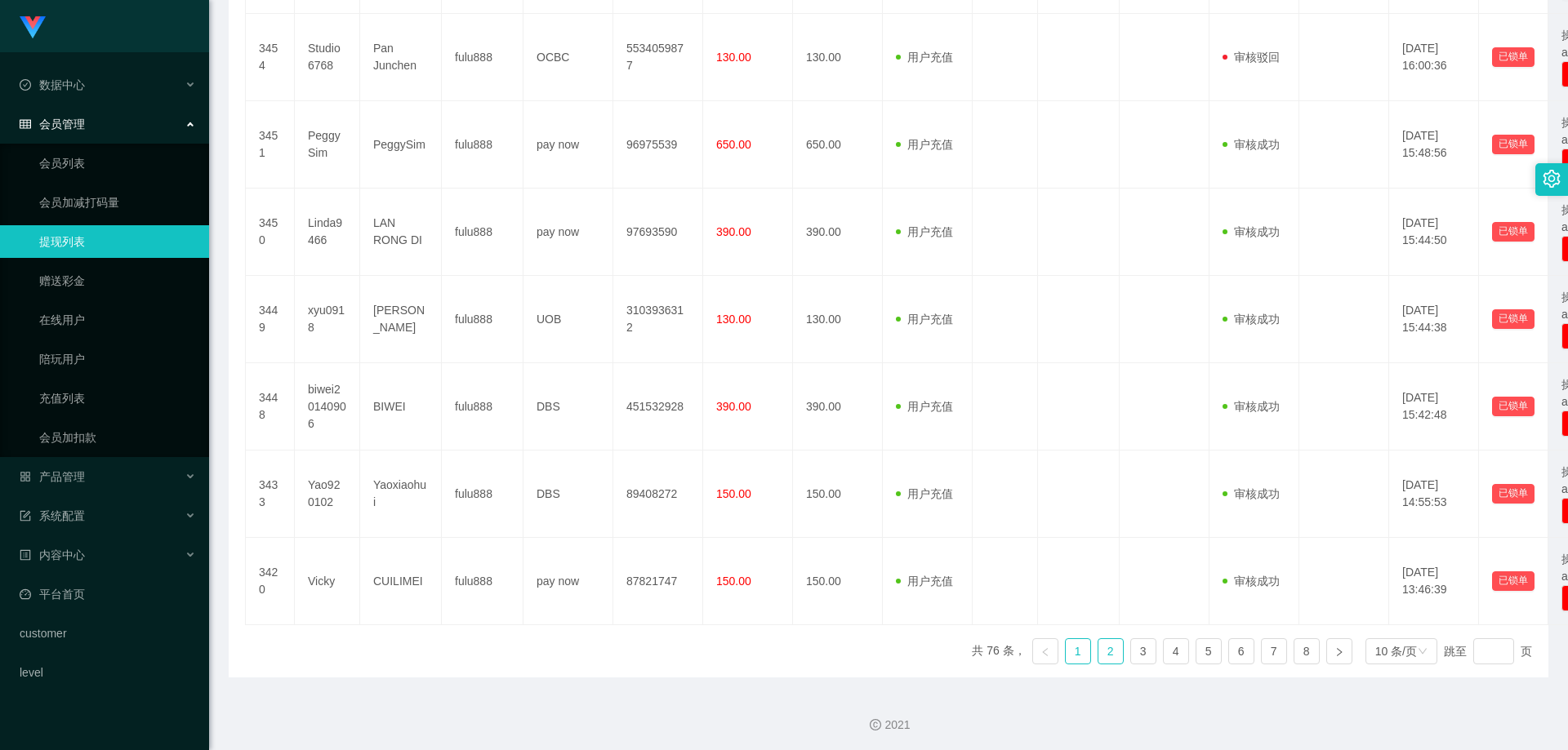
click at [1105, 653] on link "2" at bounding box center [1110, 651] width 25 height 25
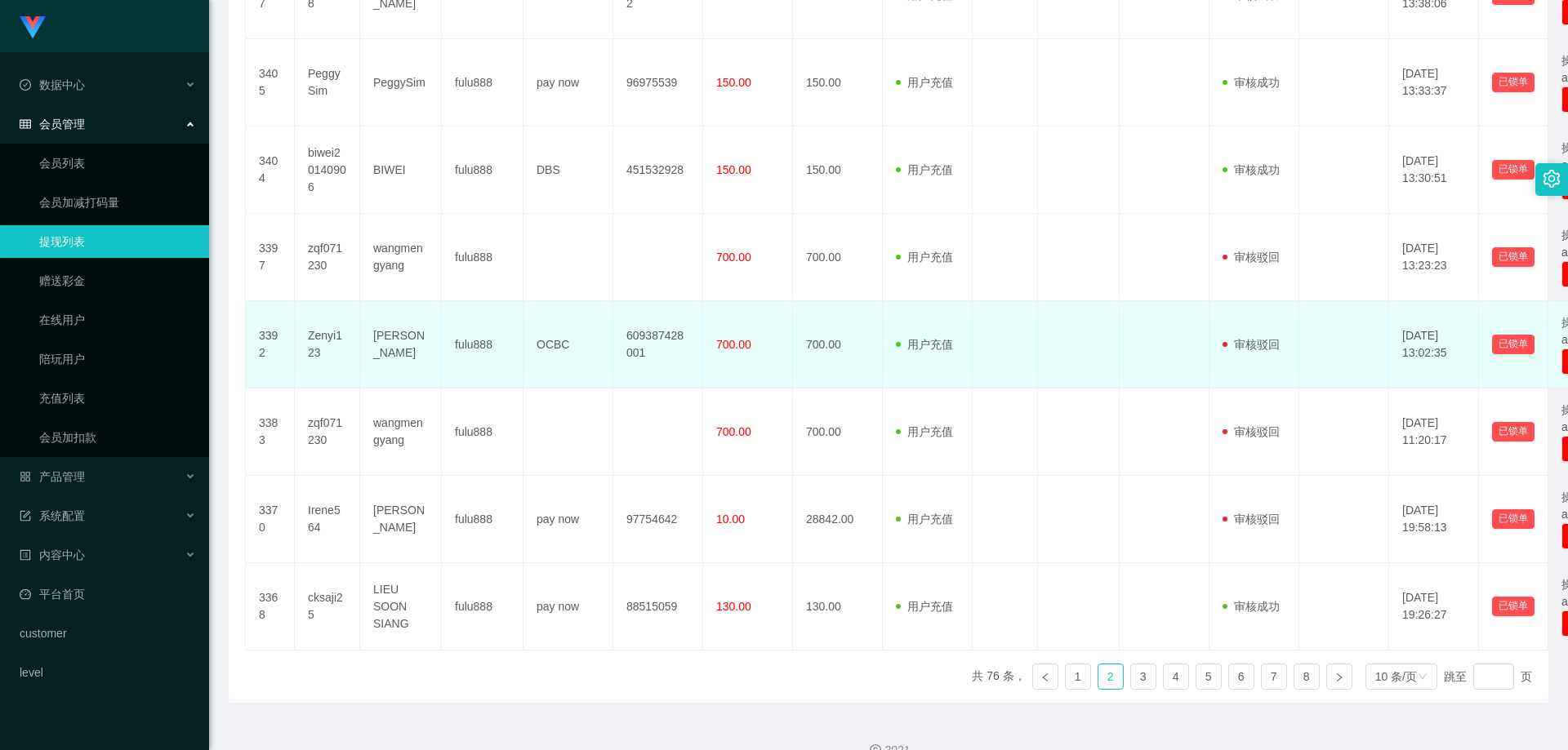
click at [318, 333] on td "Zenyi123" at bounding box center [327, 345] width 66 height 87
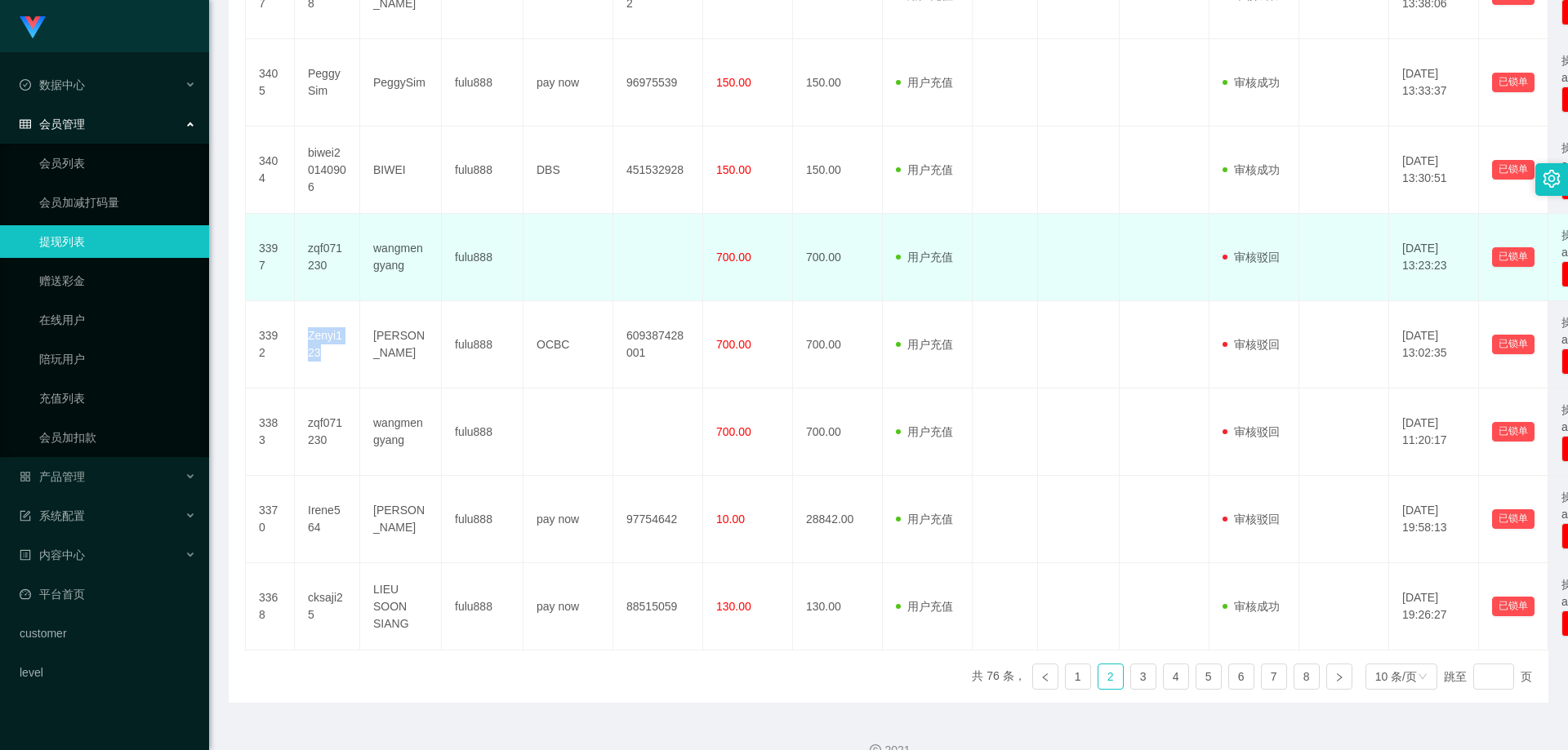
copy td "Zenyi123"
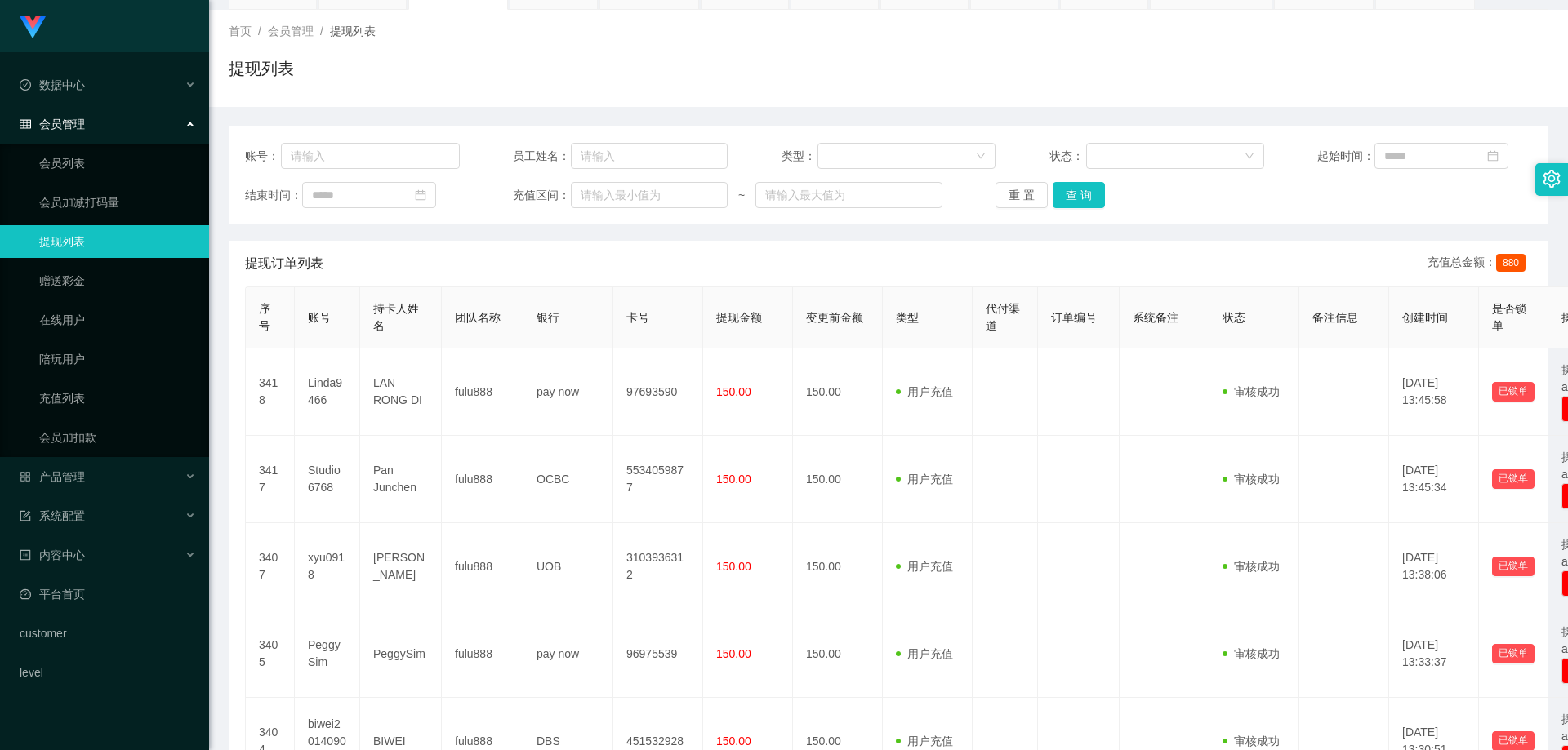
scroll to position [0, 0]
